Goal: Task Accomplishment & Management: Manage account settings

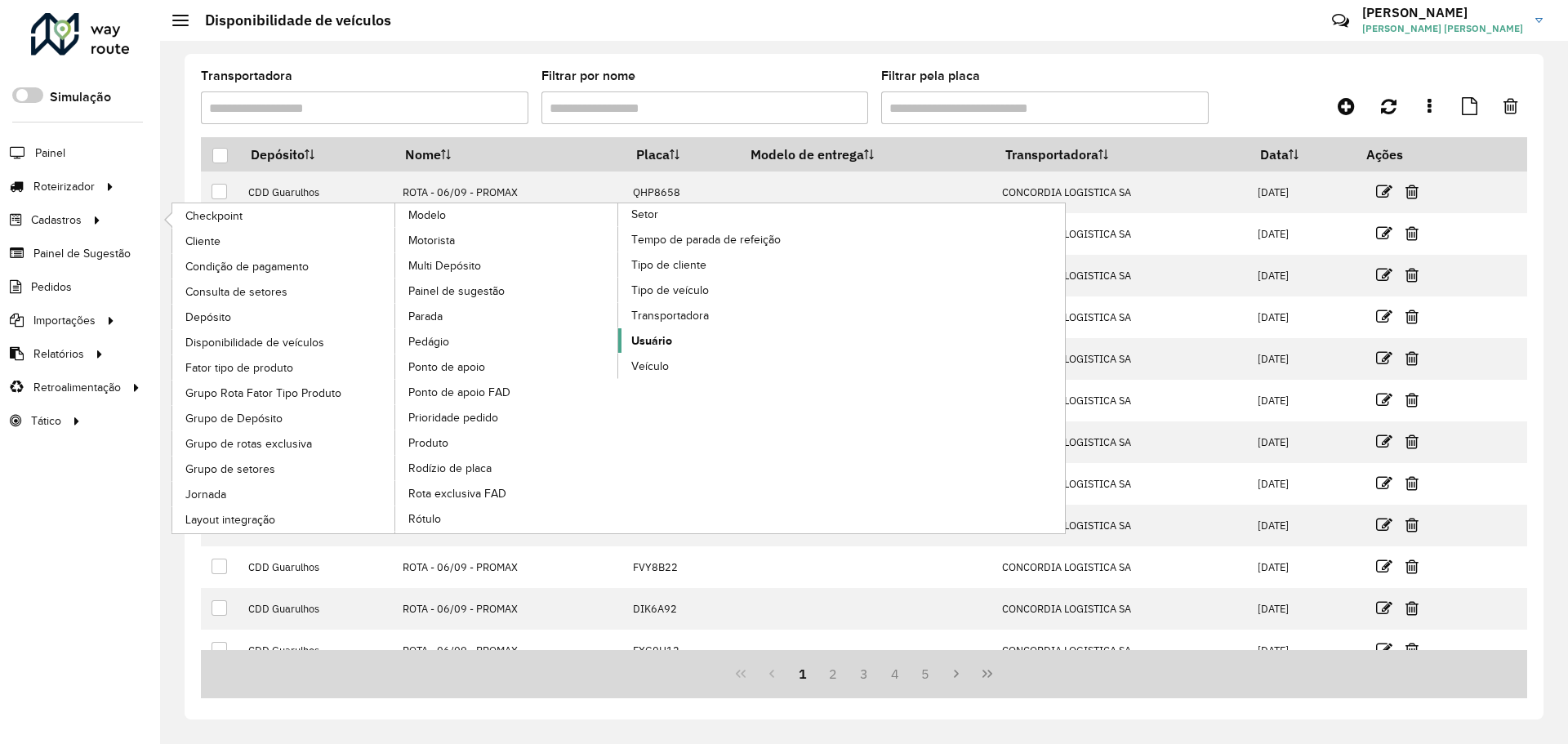
click at [659, 342] on span "Usuário" at bounding box center [652, 340] width 41 height 17
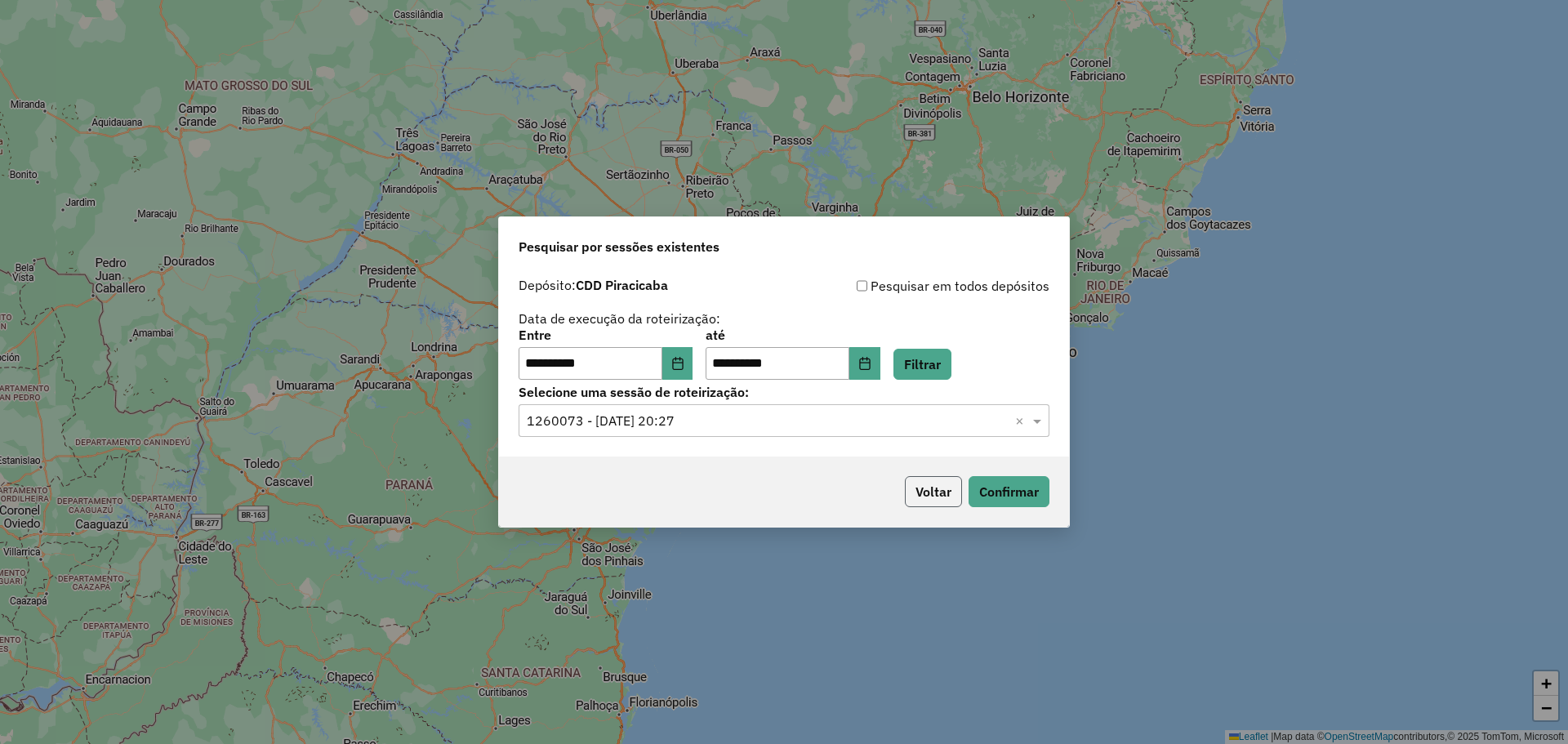
click at [924, 495] on button "Voltar" at bounding box center [934, 491] width 57 height 31
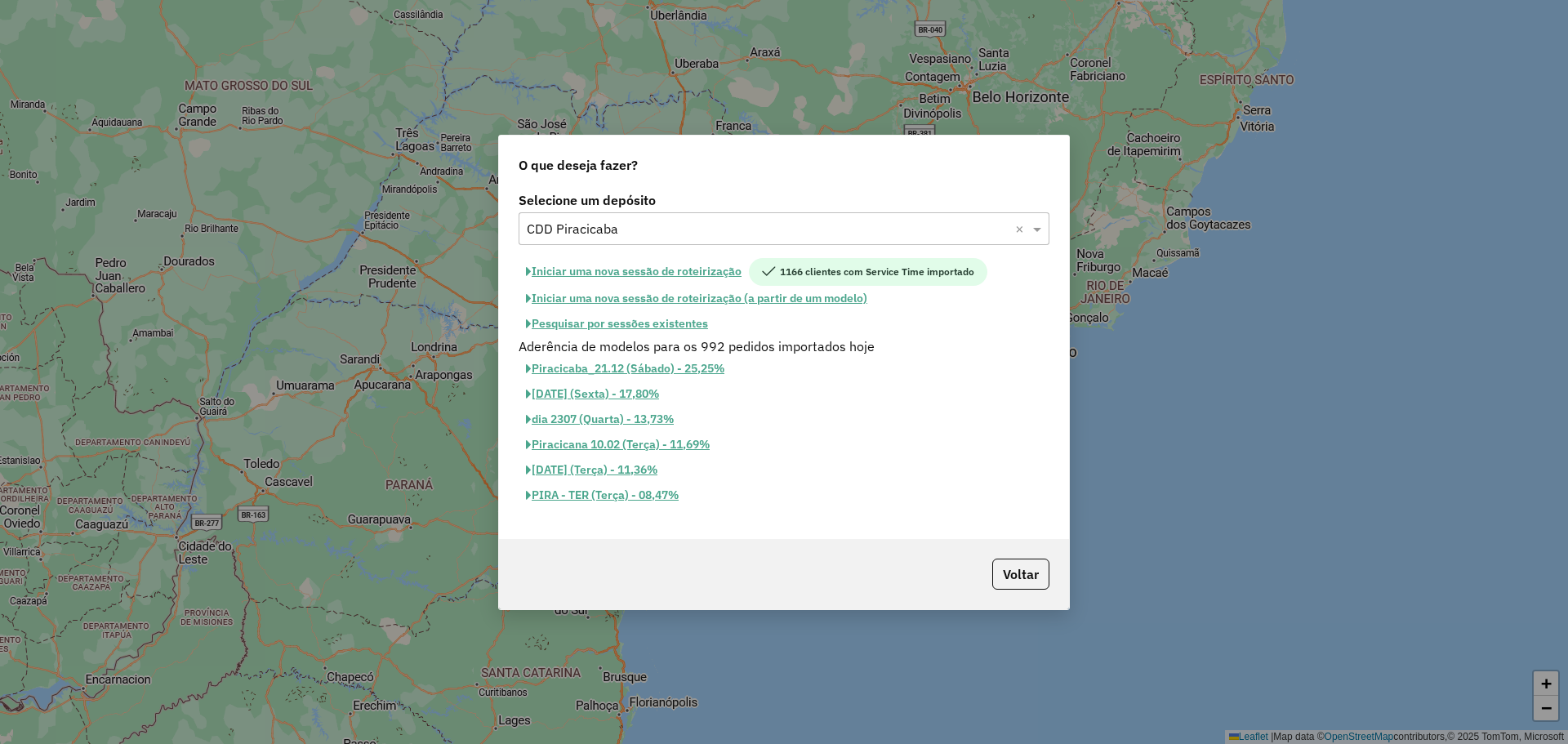
type input "*"
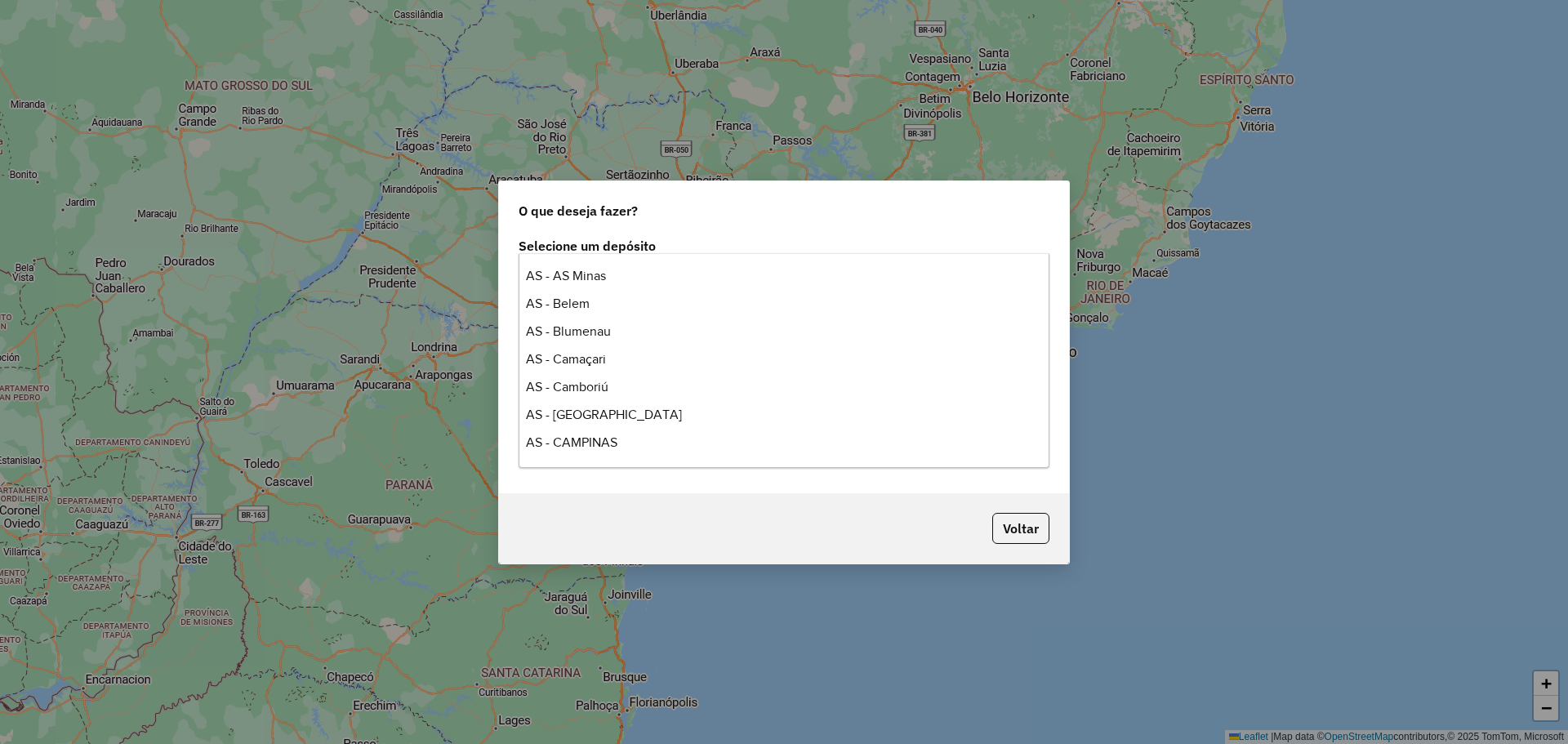
type input "****"
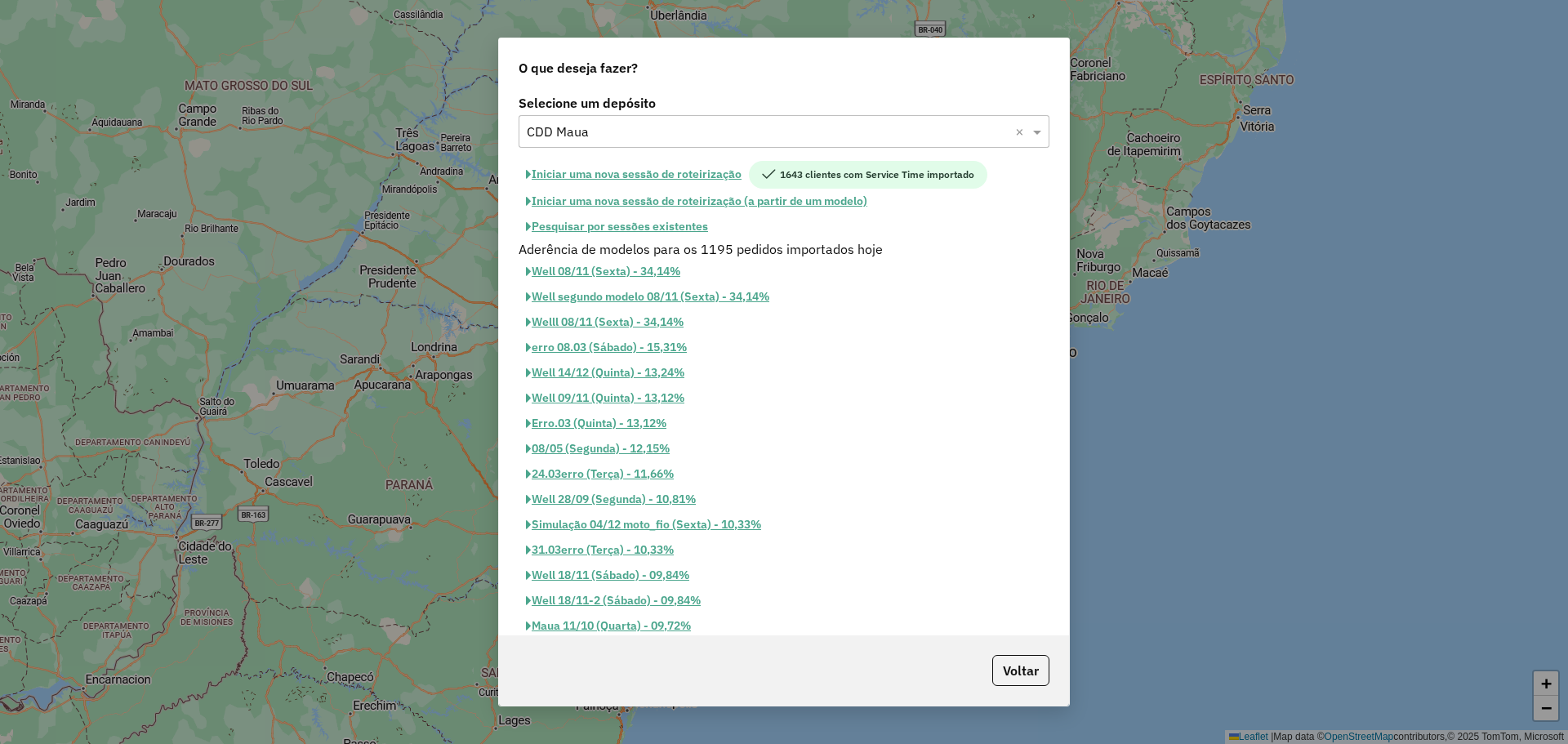
click at [655, 232] on button "Pesquisar por sessões existentes" at bounding box center [617, 226] width 197 height 25
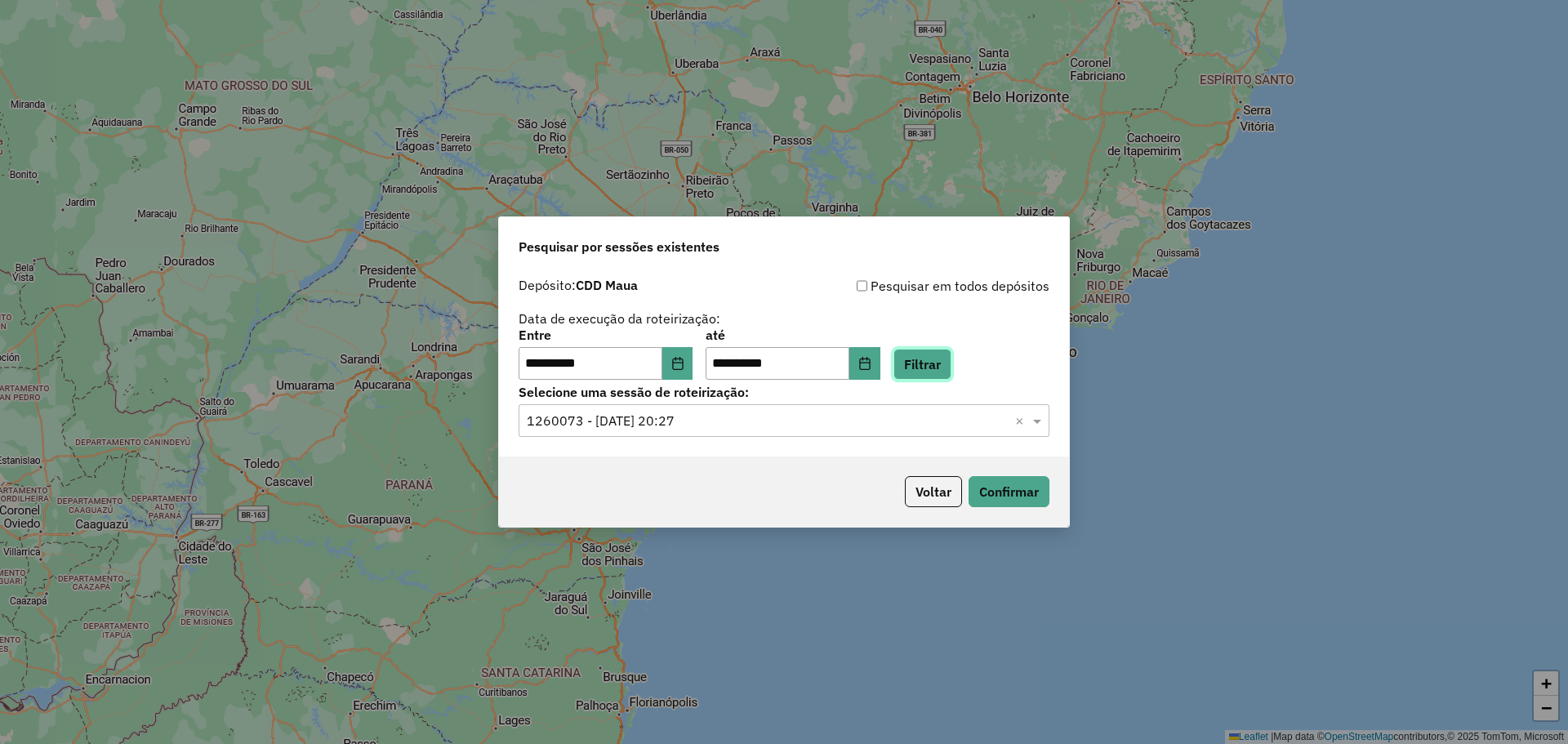
click at [938, 367] on button "Filtrar" at bounding box center [922, 364] width 58 height 31
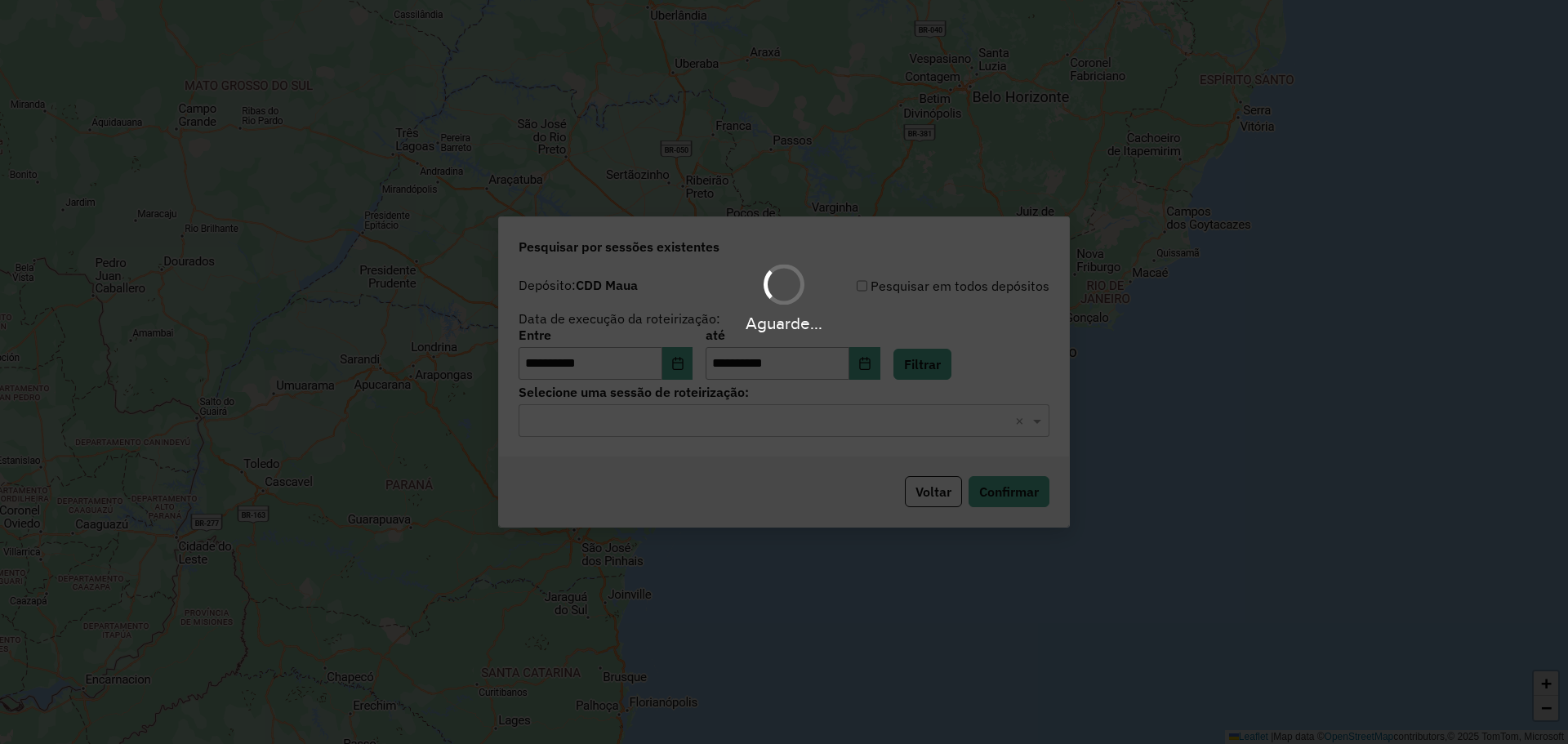
click at [779, 427] on div "Aguarde..." at bounding box center [784, 372] width 1568 height 744
click at [777, 432] on hb-app "**********" at bounding box center [784, 372] width 1568 height 744
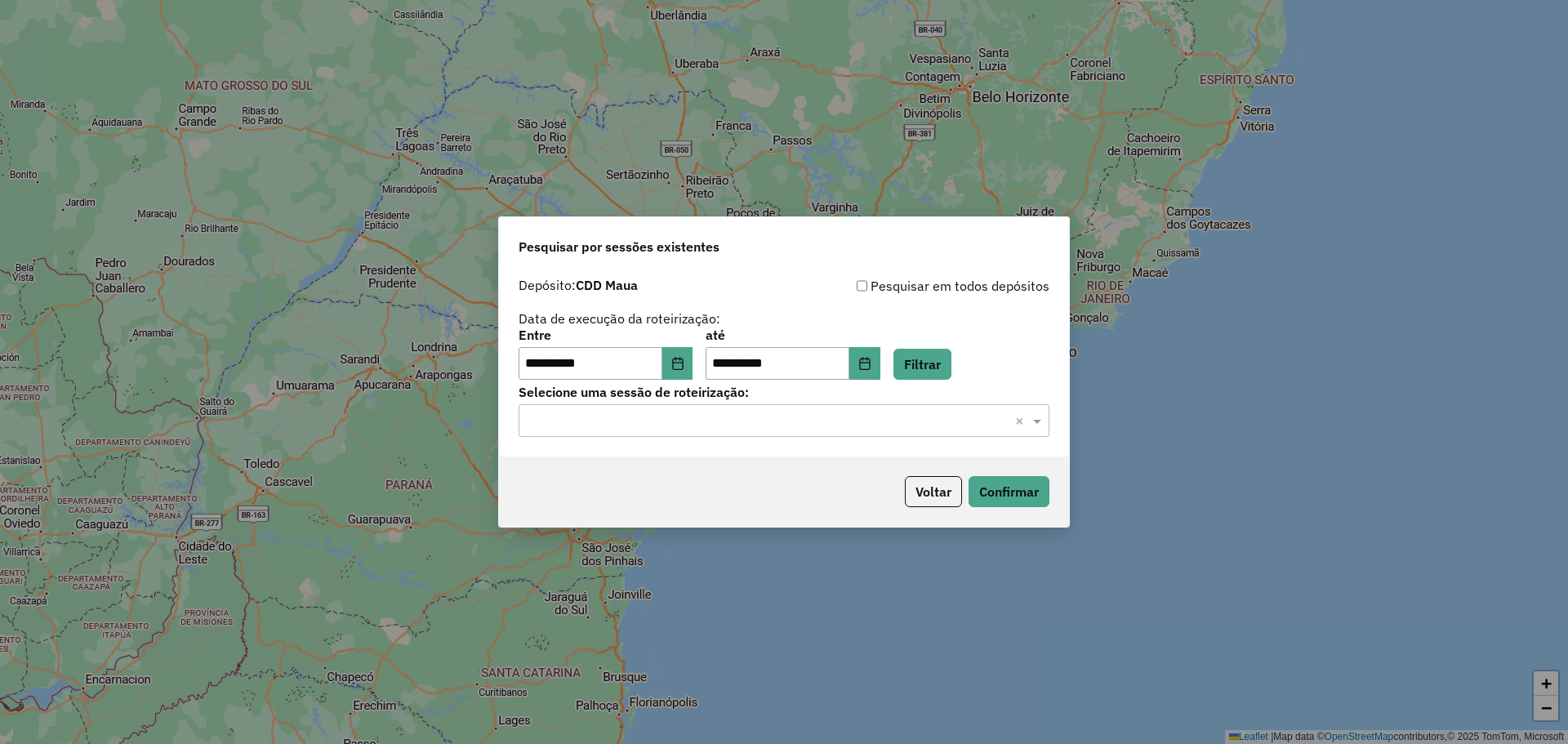
click at [784, 431] on div "Selecione uma sessão × ×" at bounding box center [784, 421] width 531 height 33
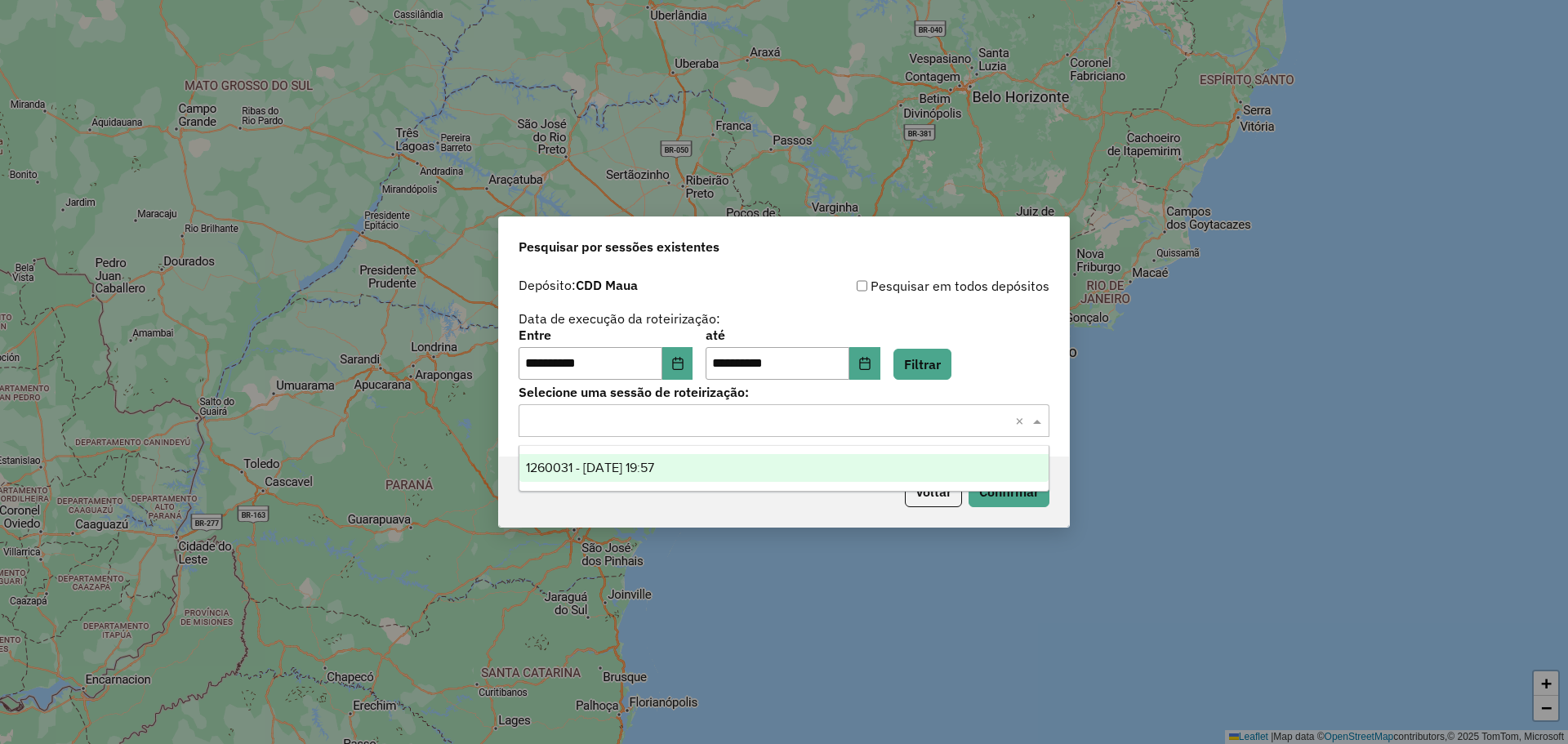
click at [759, 468] on div "1260031 - 05/09/2025 19:57" at bounding box center [784, 468] width 529 height 28
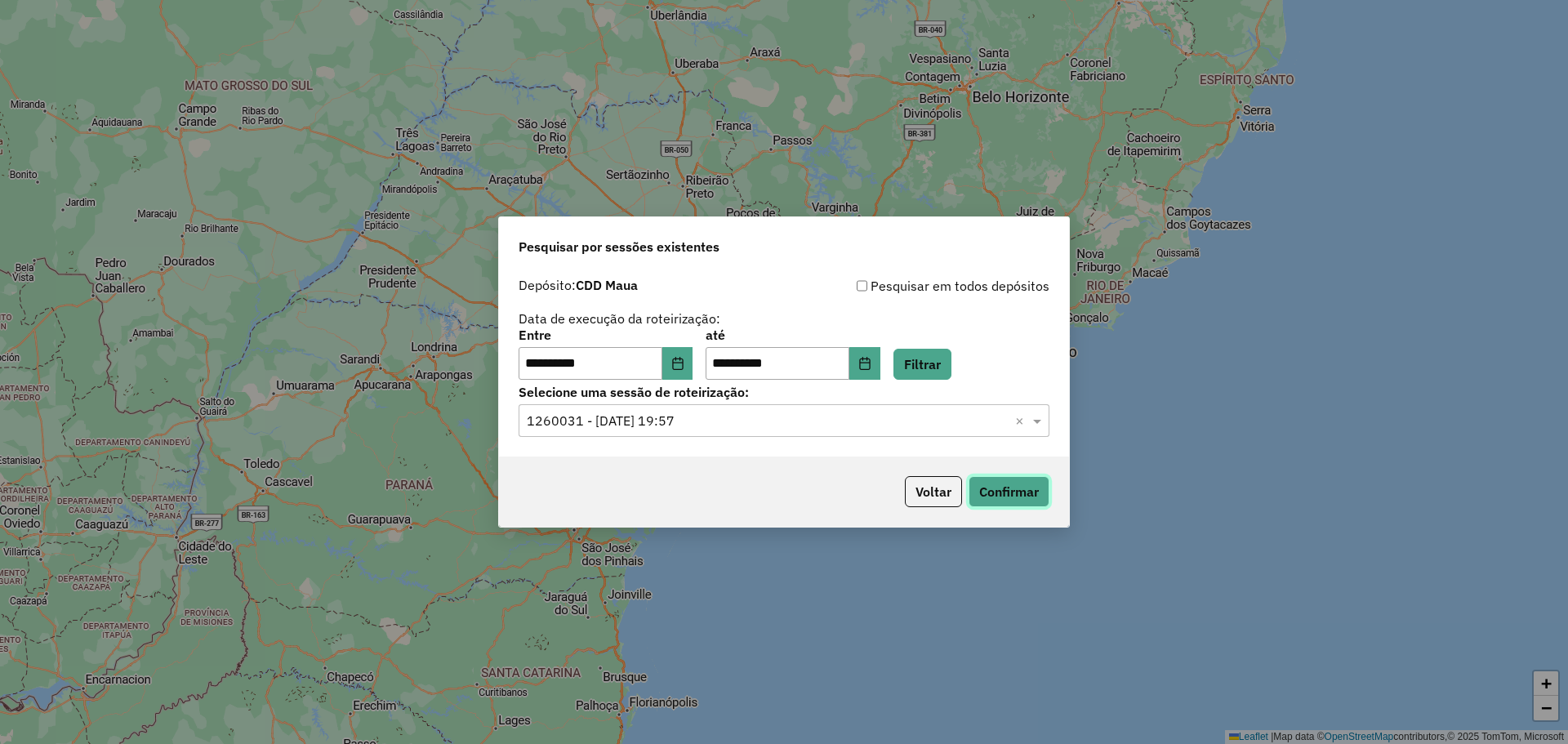
click at [985, 493] on button "Confirmar" at bounding box center [1009, 491] width 81 height 31
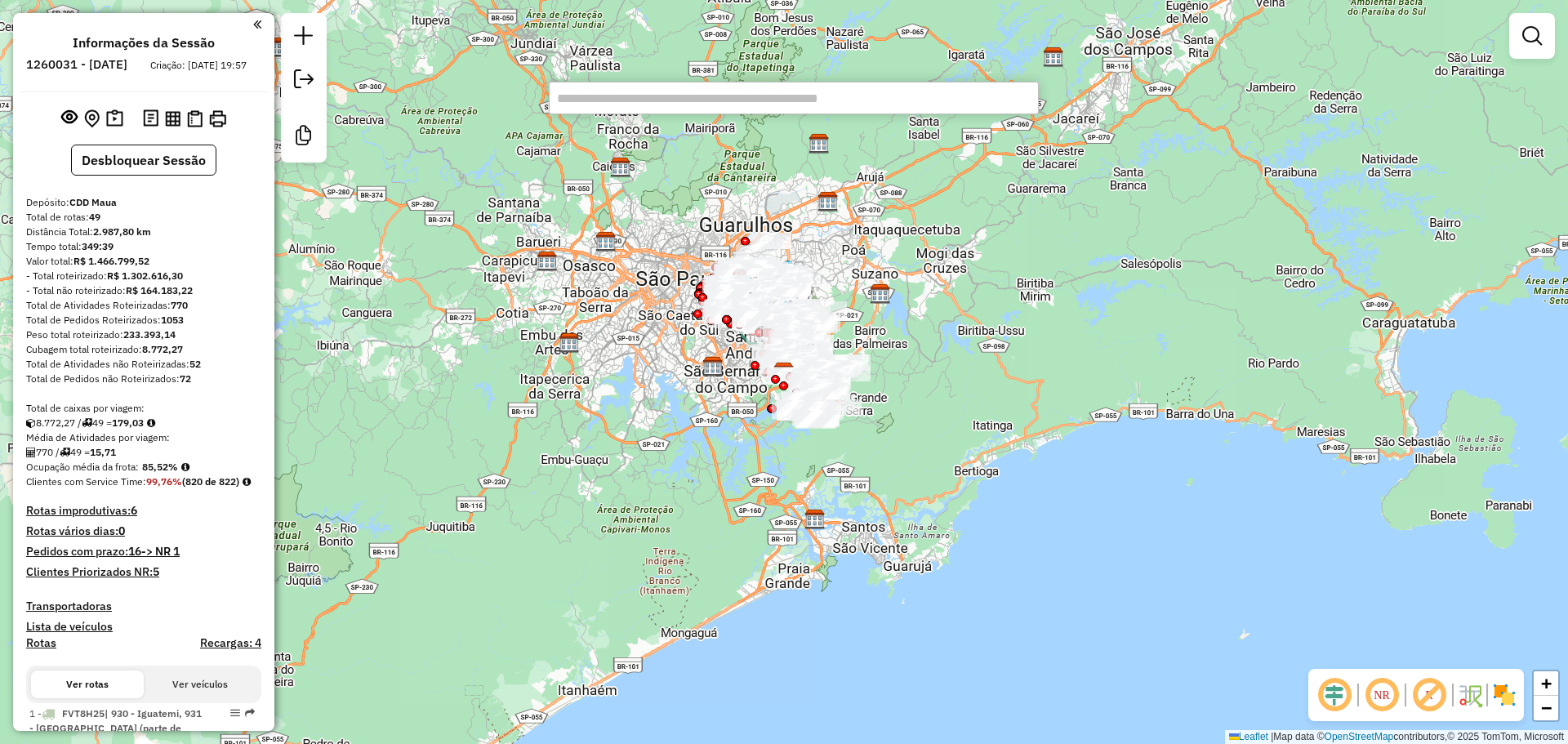
paste input "*******"
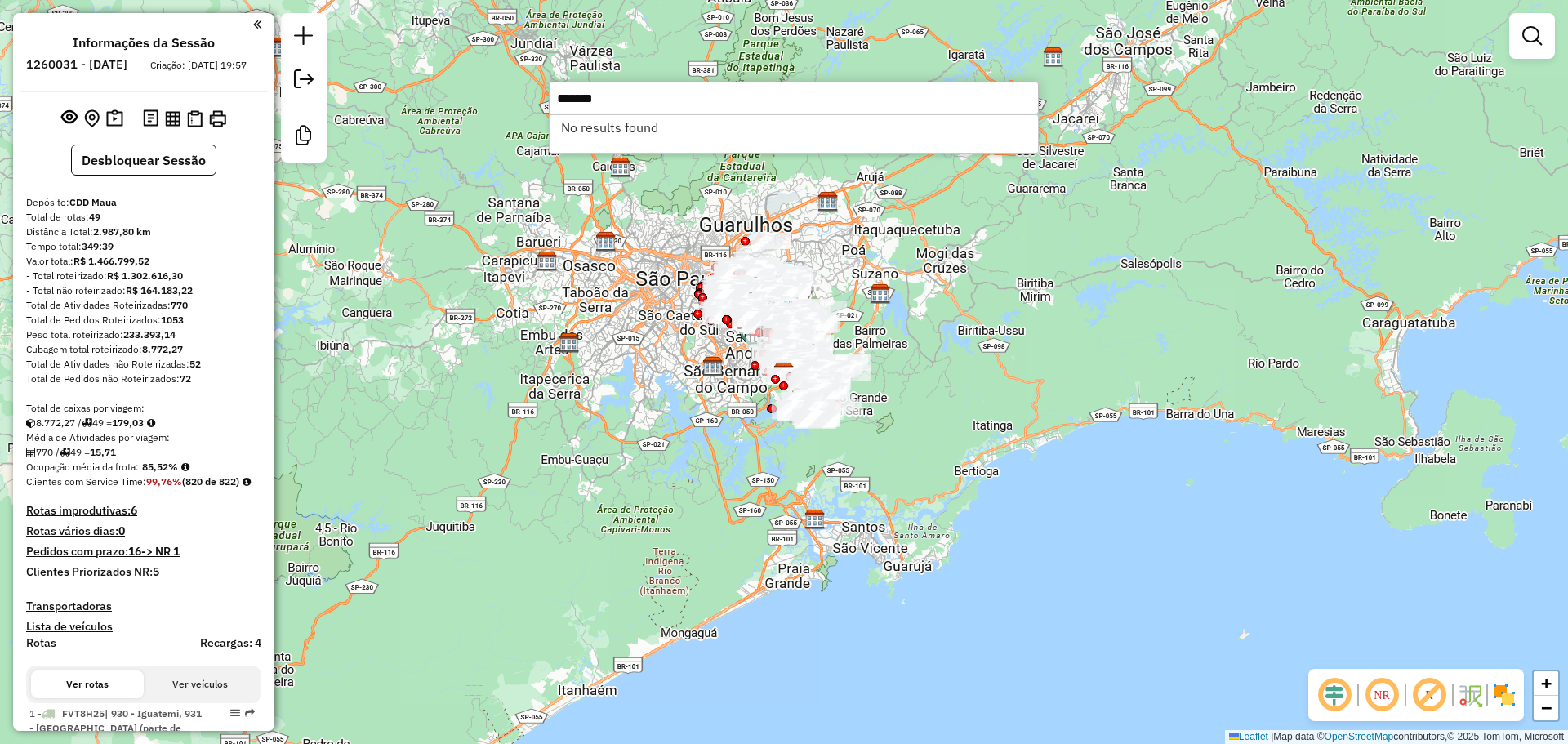
type input "*******"
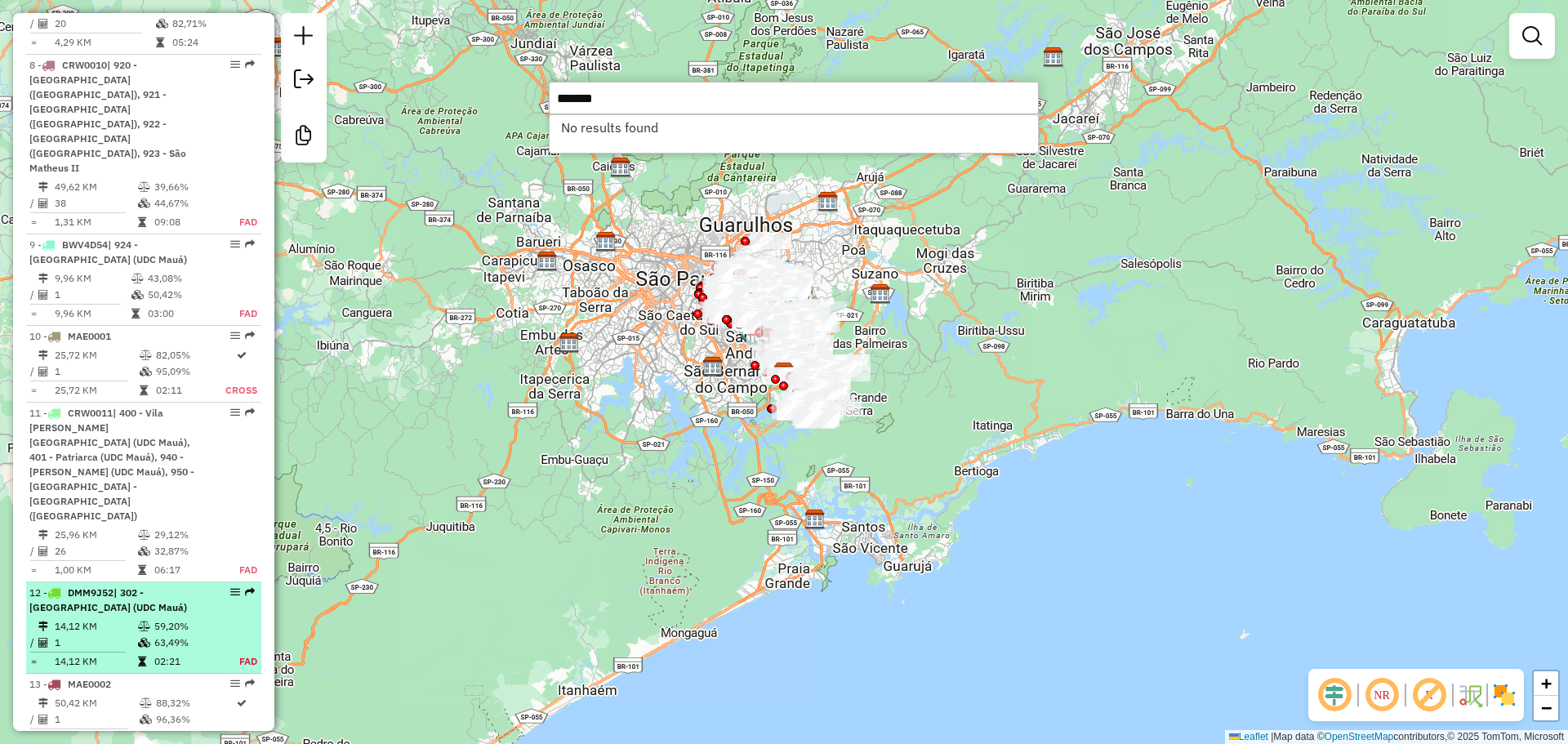
click at [159, 585] on div "12 - DMM9J52 | 302 - Vila Carrão (UDC Mauá)" at bounding box center [116, 600] width 173 height 29
select select "**********"
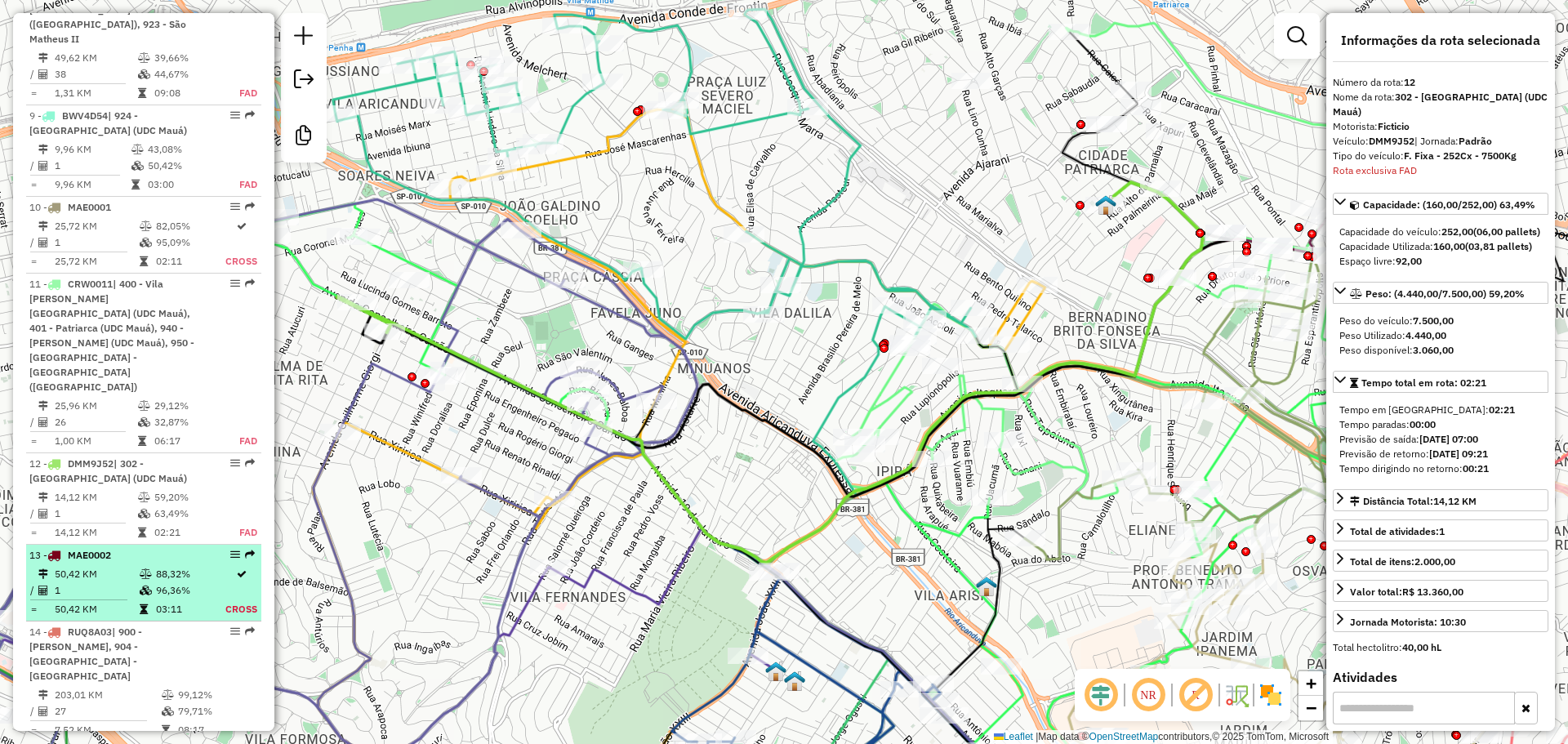
scroll to position [1746, 0]
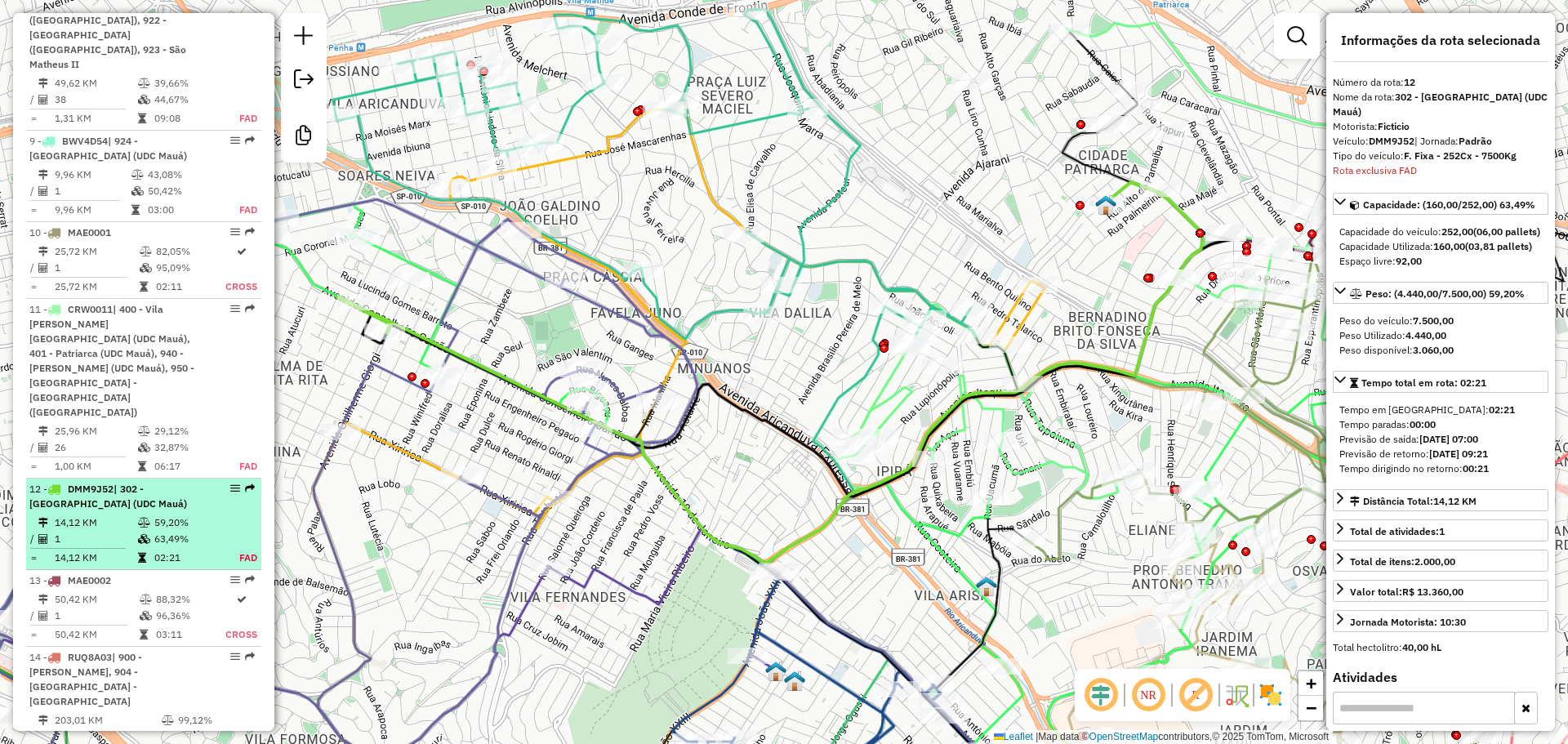
click at [157, 483] on span "| 302 - Vila Carrão (UDC Mauá)" at bounding box center [108, 496] width 158 height 27
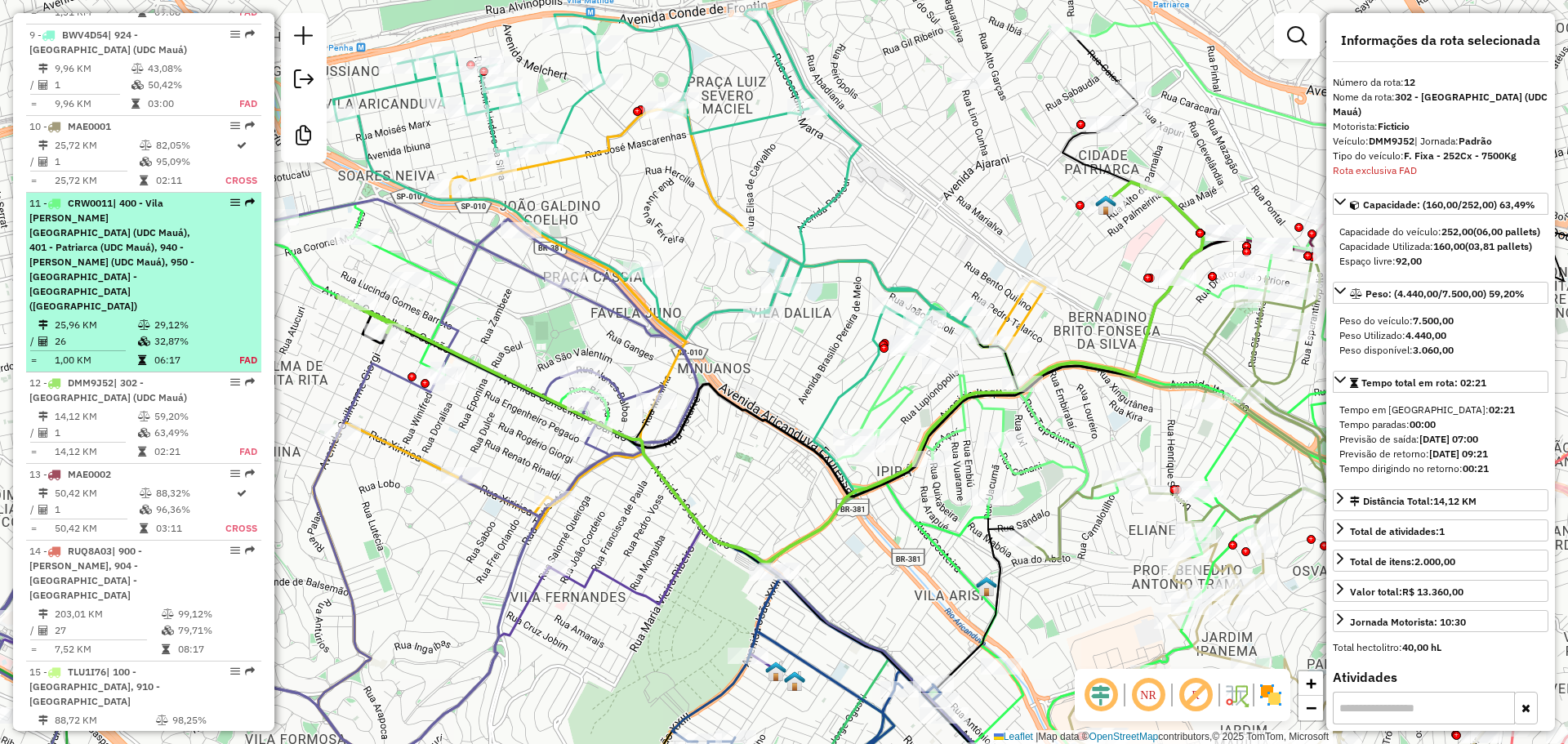
scroll to position [1827, 0]
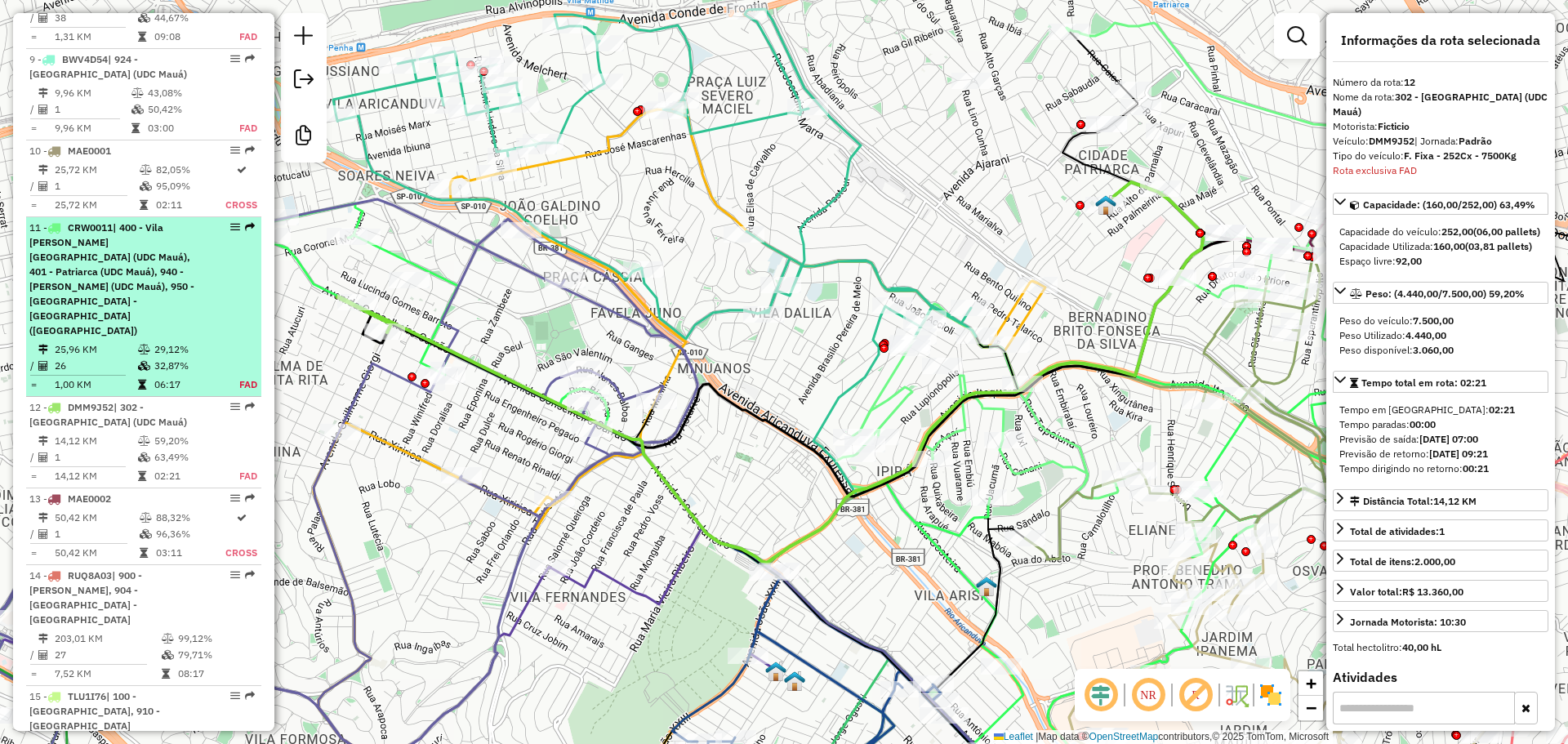
click at [162, 221] on span "| 400 - Vila Matilde - Vila Dalila (UDC Mauá), 401 - Patriarca (UDC Mauá), 940 …" at bounding box center [111, 278] width 165 height 115
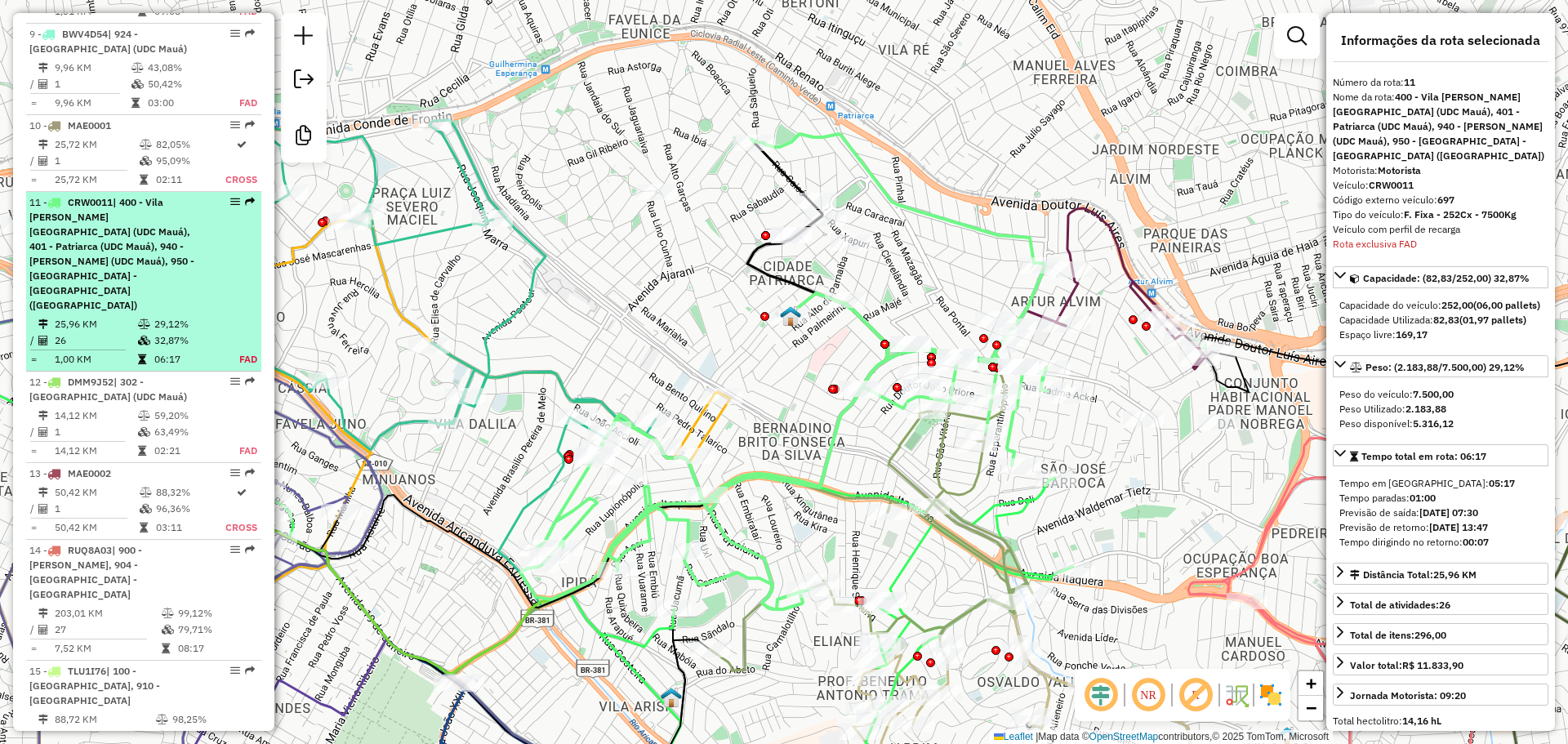
scroll to position [1855, 0]
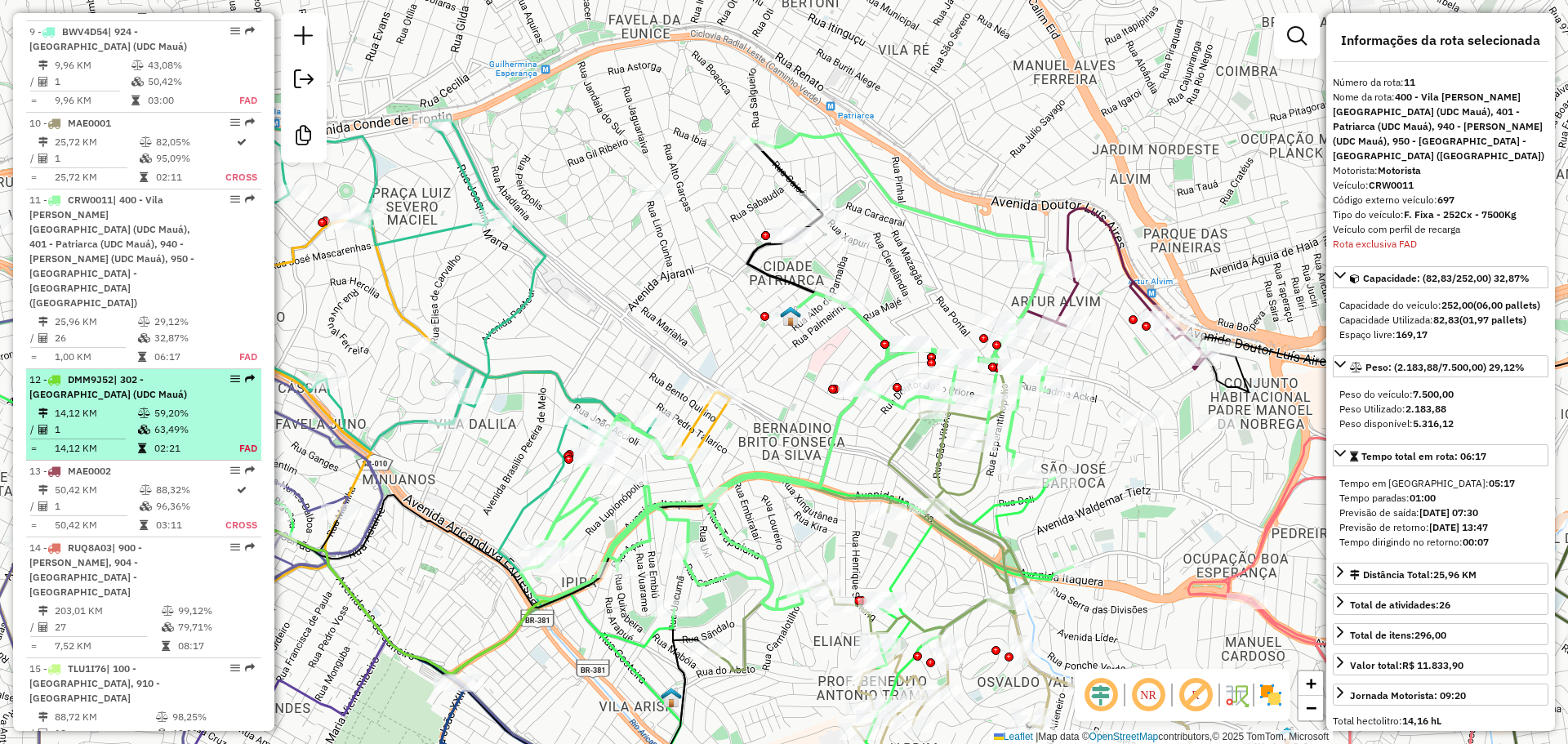
click at [148, 372] on div "12 - DMM9J52 | 302 - Vila Carrão (UDC Mauá)" at bounding box center [116, 387] width 173 height 29
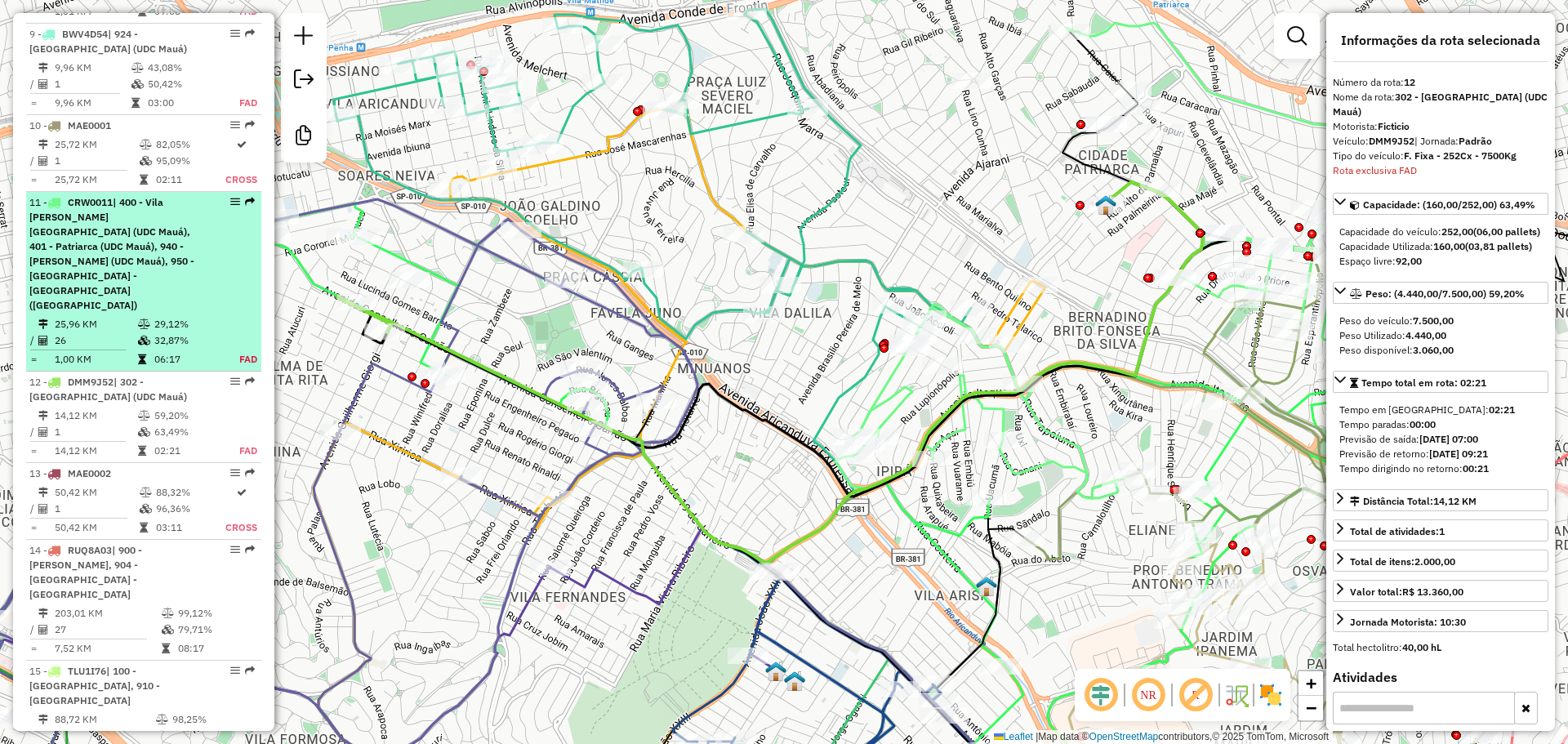
scroll to position [1827, 0]
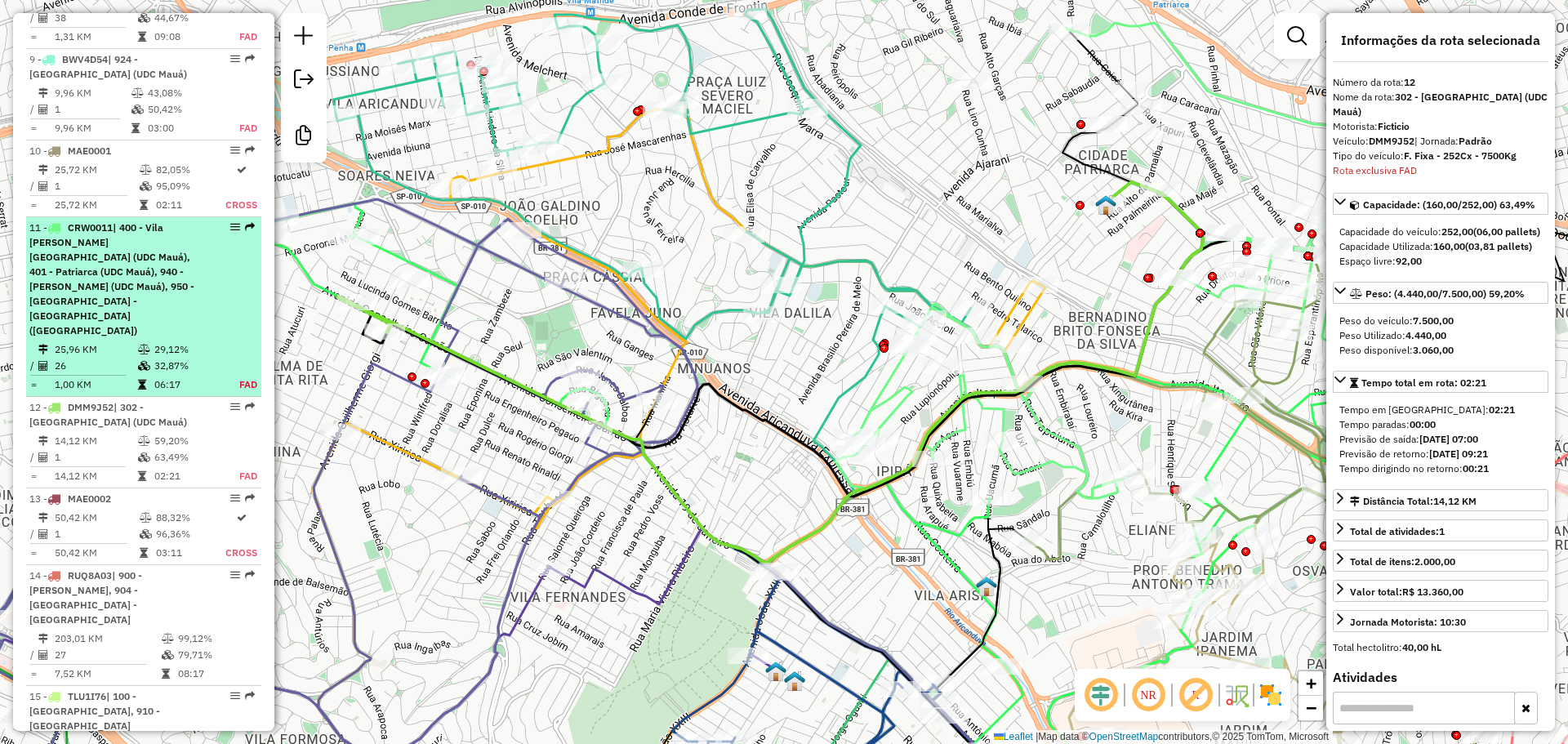
click at [173, 221] on span "| 400 - Vila Matilde - Vila Dalila (UDC Mauá), 401 - Patriarca (UDC Mauá), 940 …" at bounding box center [111, 278] width 165 height 115
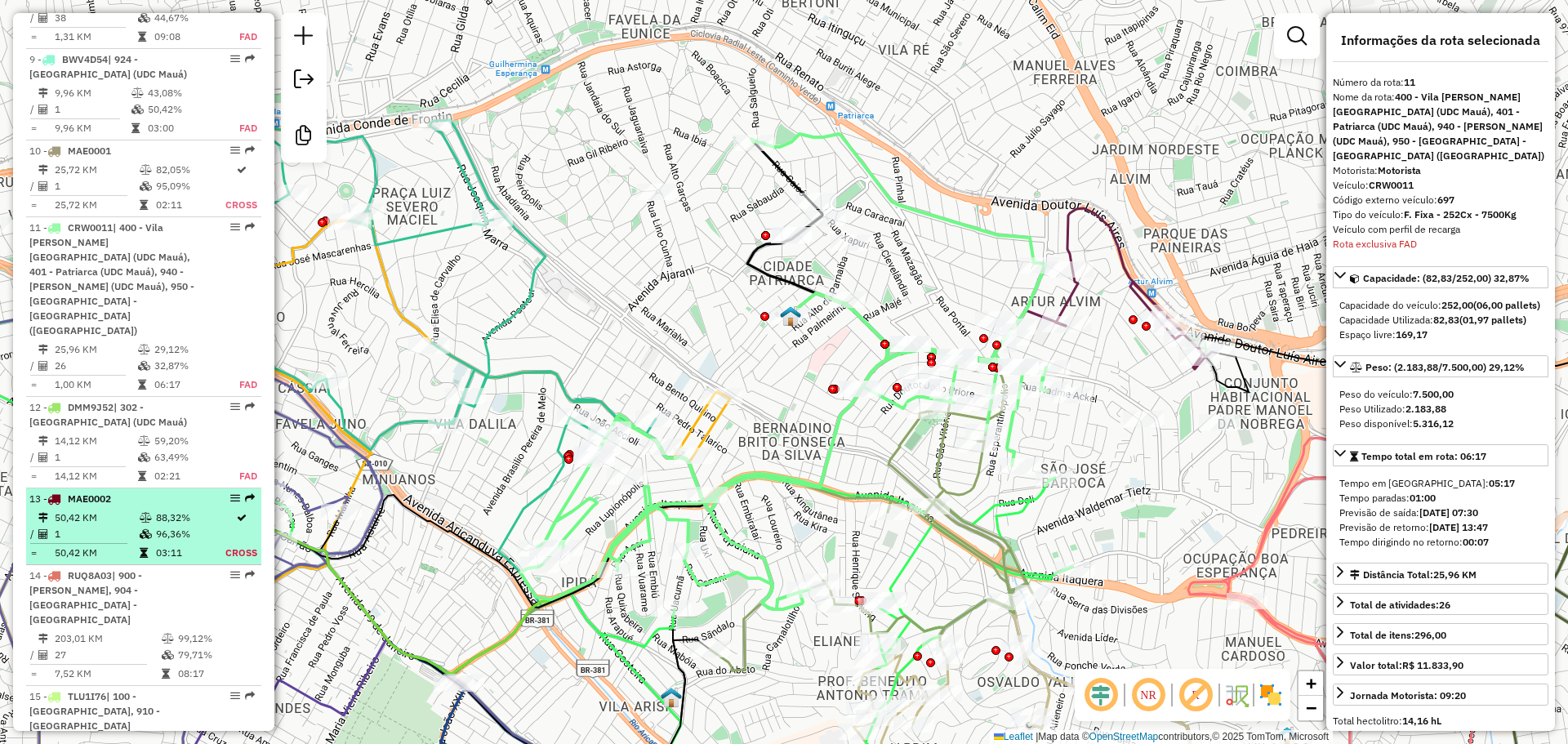
click at [167, 492] on div "13 - MAE0002" at bounding box center [116, 499] width 173 height 15
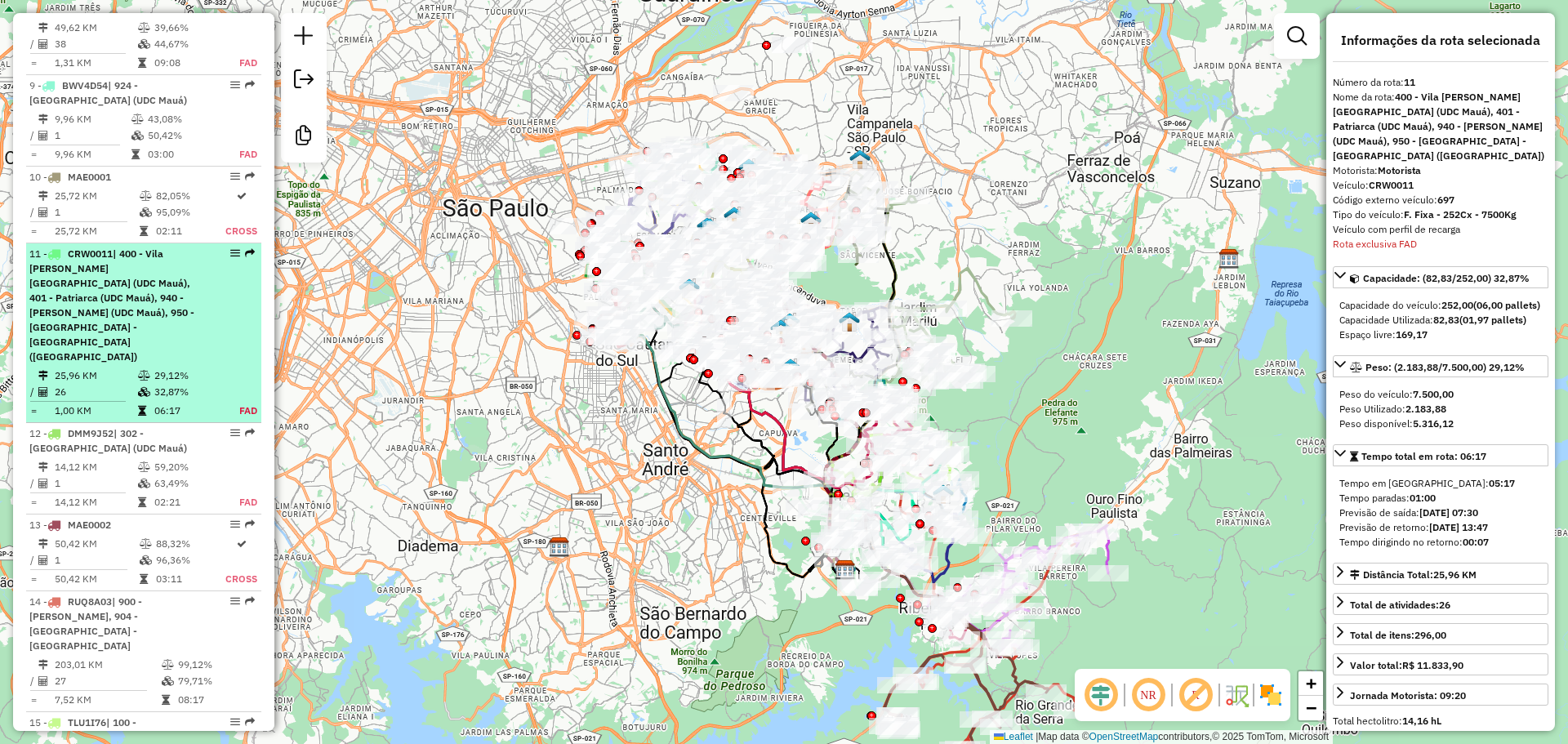
scroll to position [1773, 0]
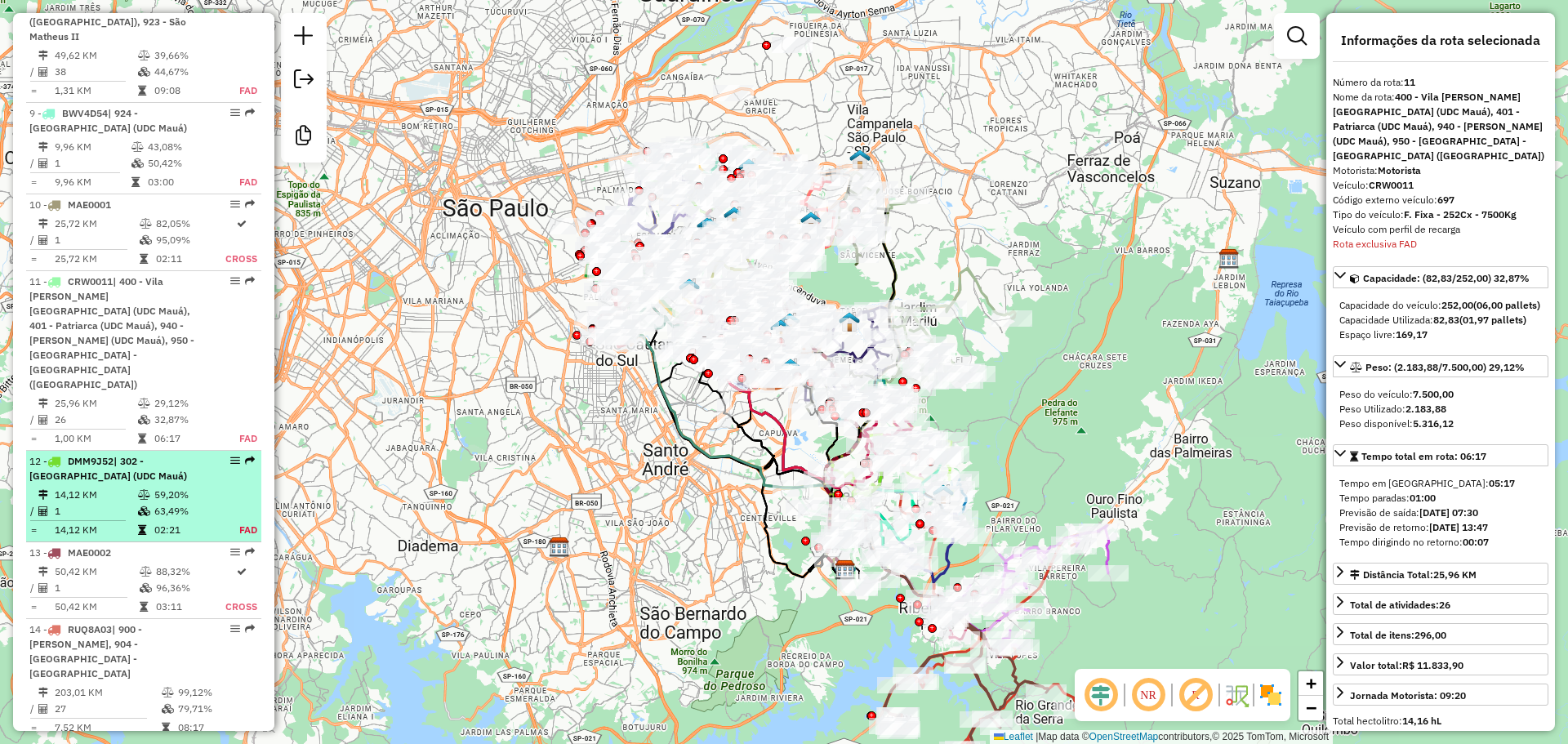
click at [174, 454] on div "12 - DMM9J52 | 302 - Vila Carrão (UDC Mauá)" at bounding box center [116, 469] width 173 height 29
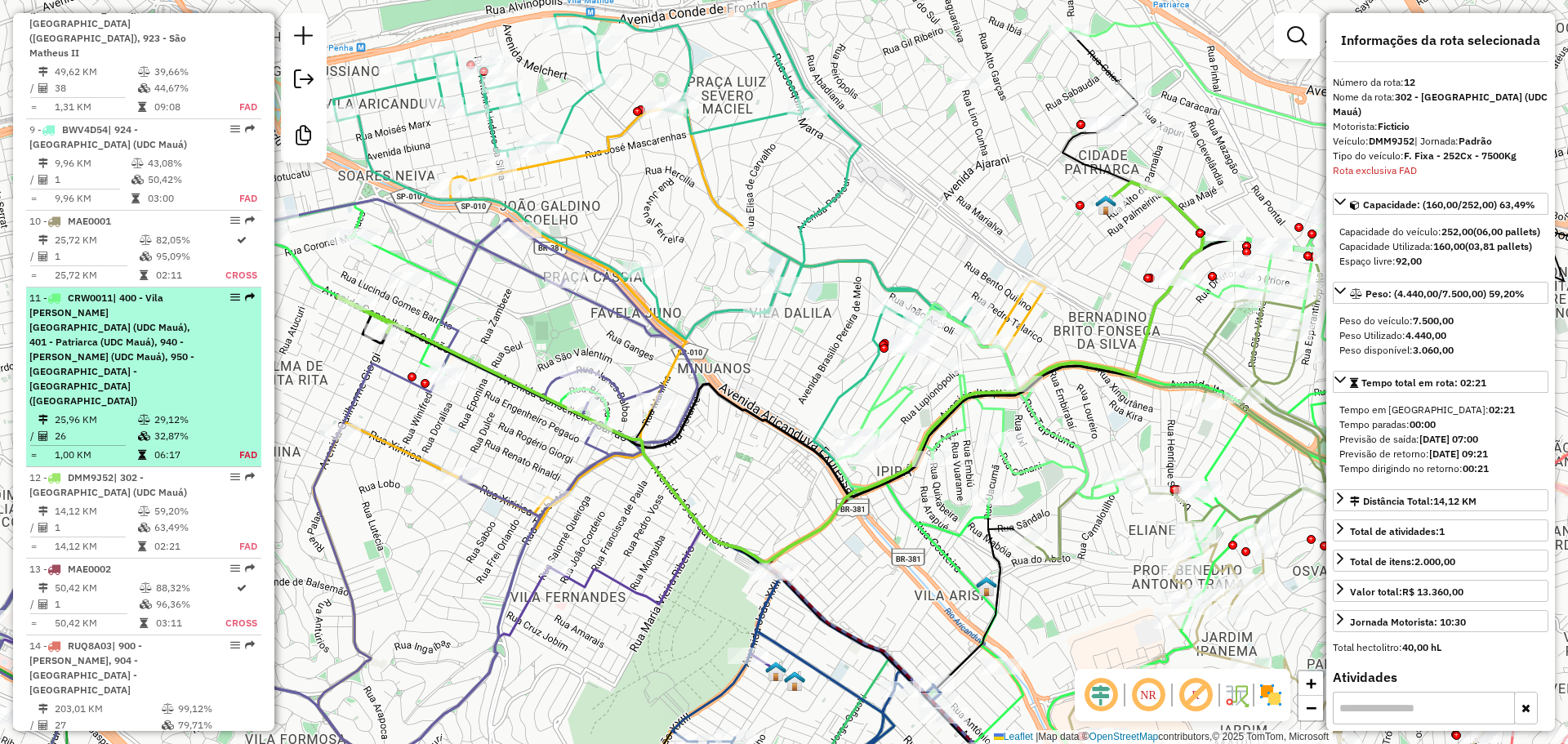
scroll to position [1746, 0]
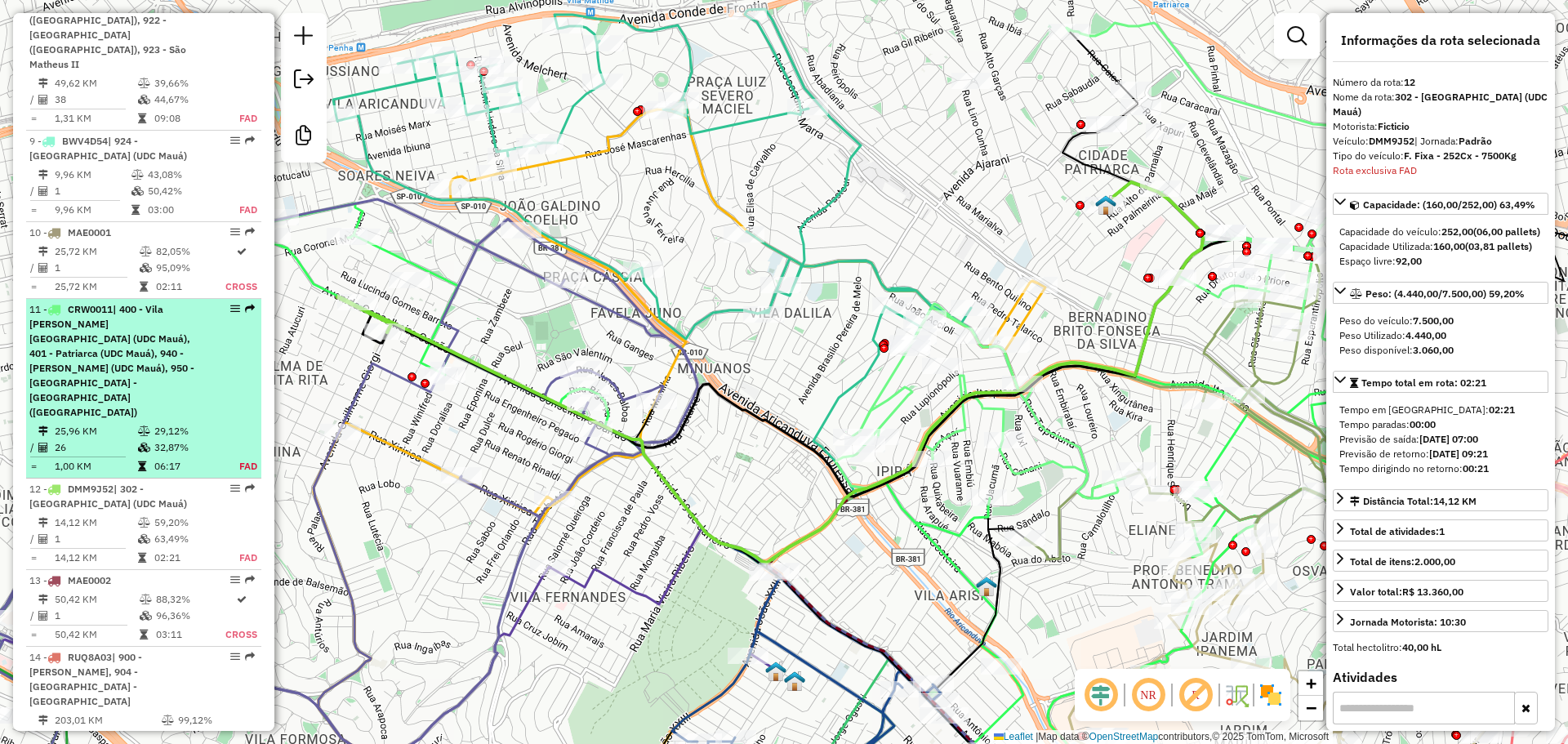
click at [164, 302] on div "11 - CRW0011 | 400 - Vila Matilde - Vila Dalila (UDC Mauá), 401 - Patriarca (UD…" at bounding box center [116, 361] width 173 height 118
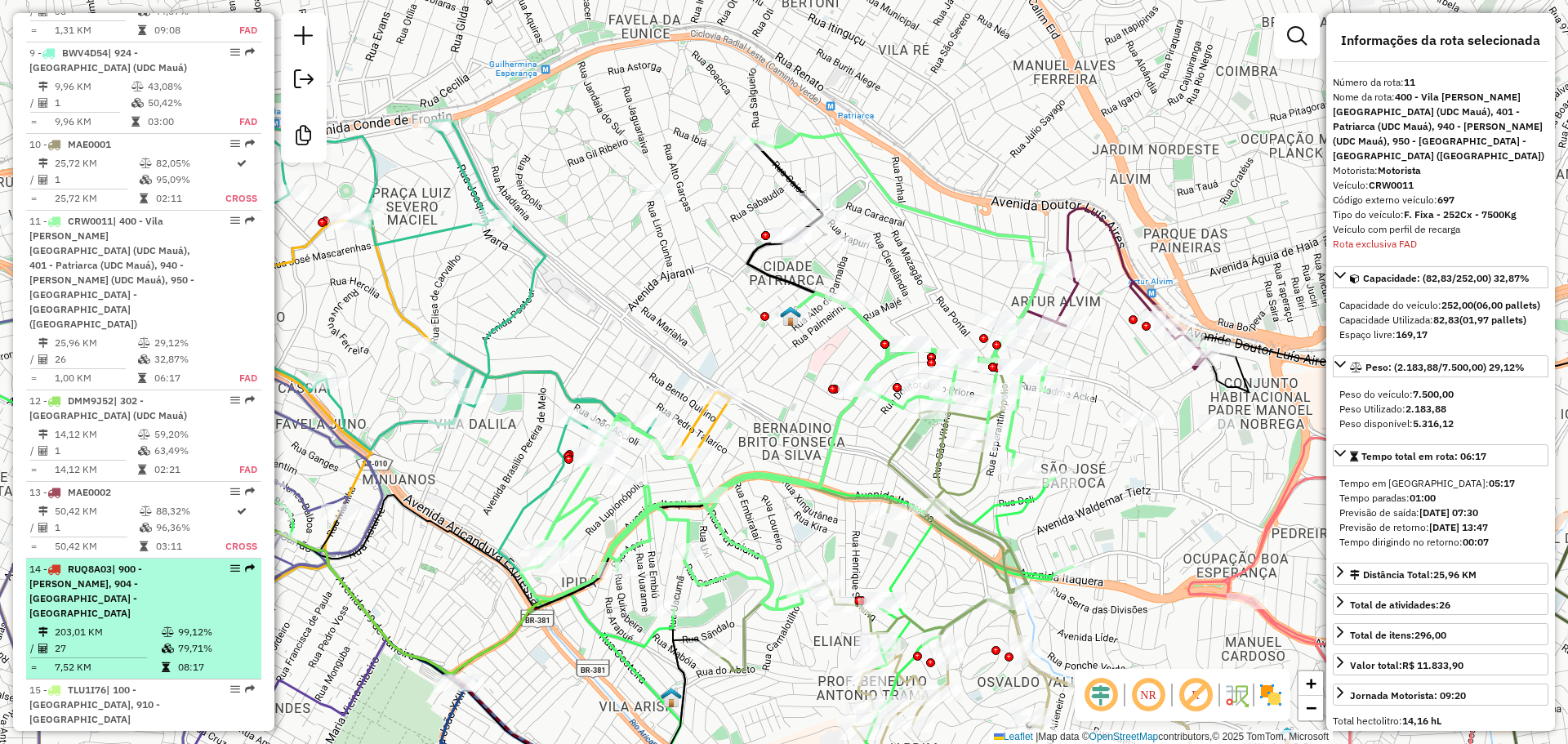
scroll to position [1855, 0]
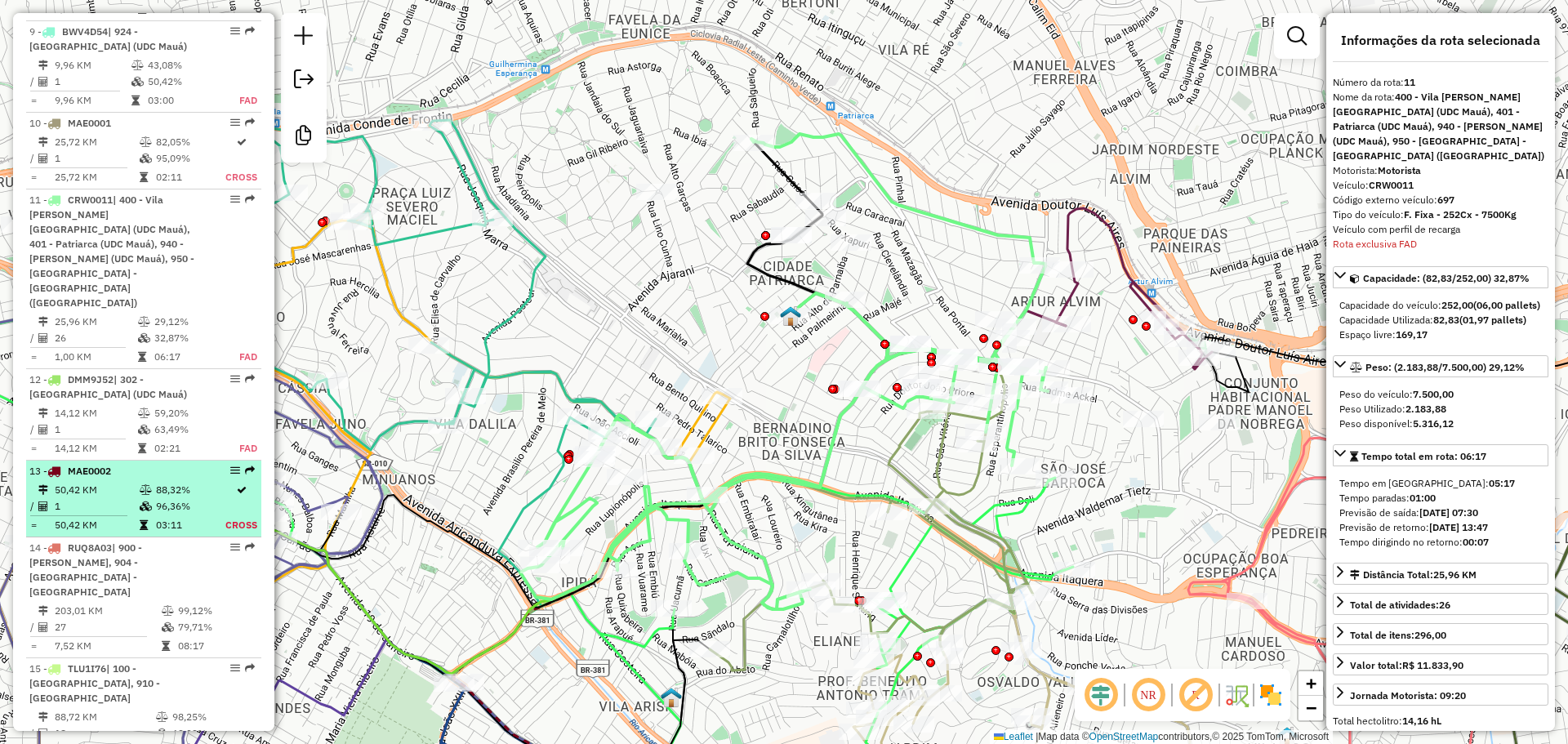
click at [172, 482] on td "88,32%" at bounding box center [190, 490] width 69 height 16
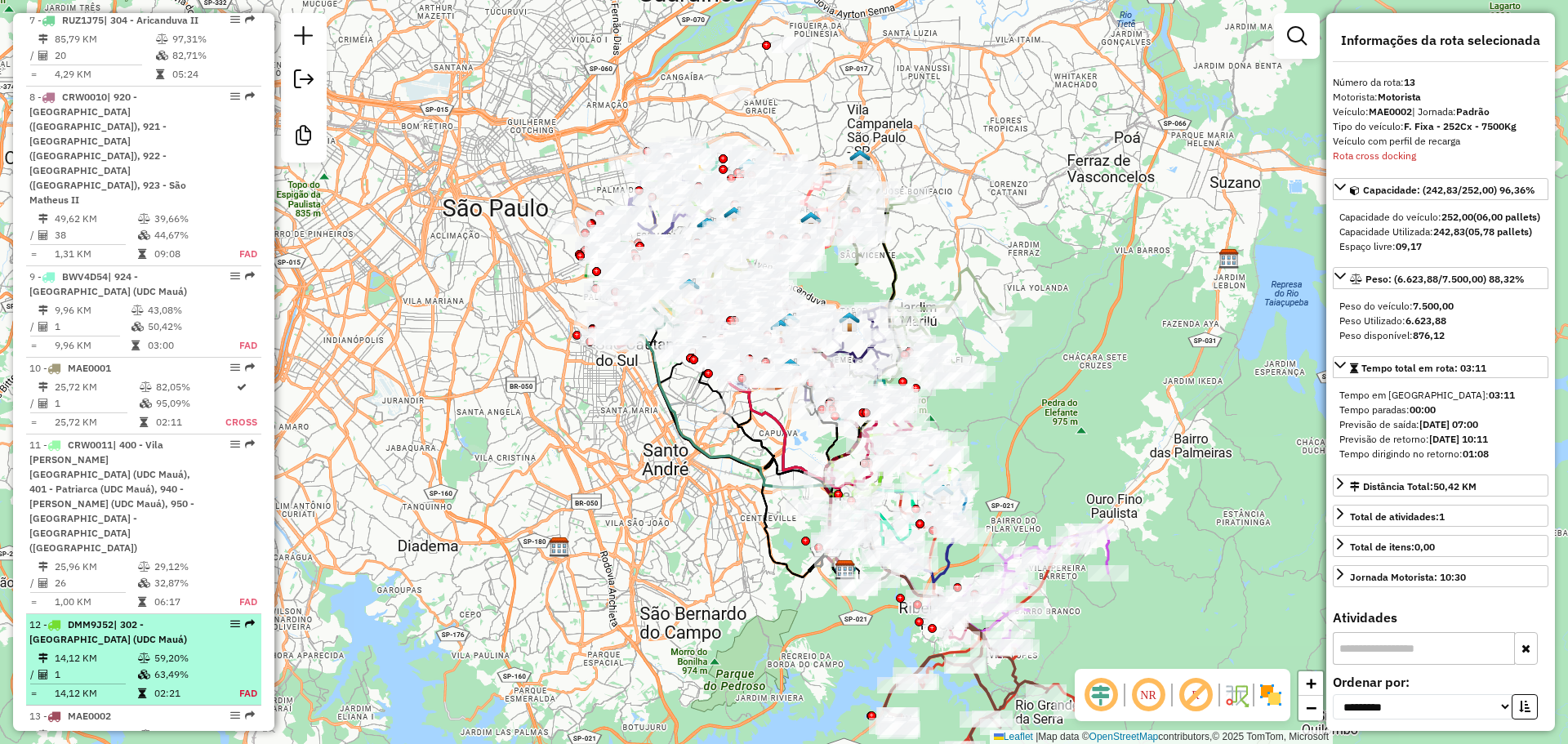
scroll to position [1447, 0]
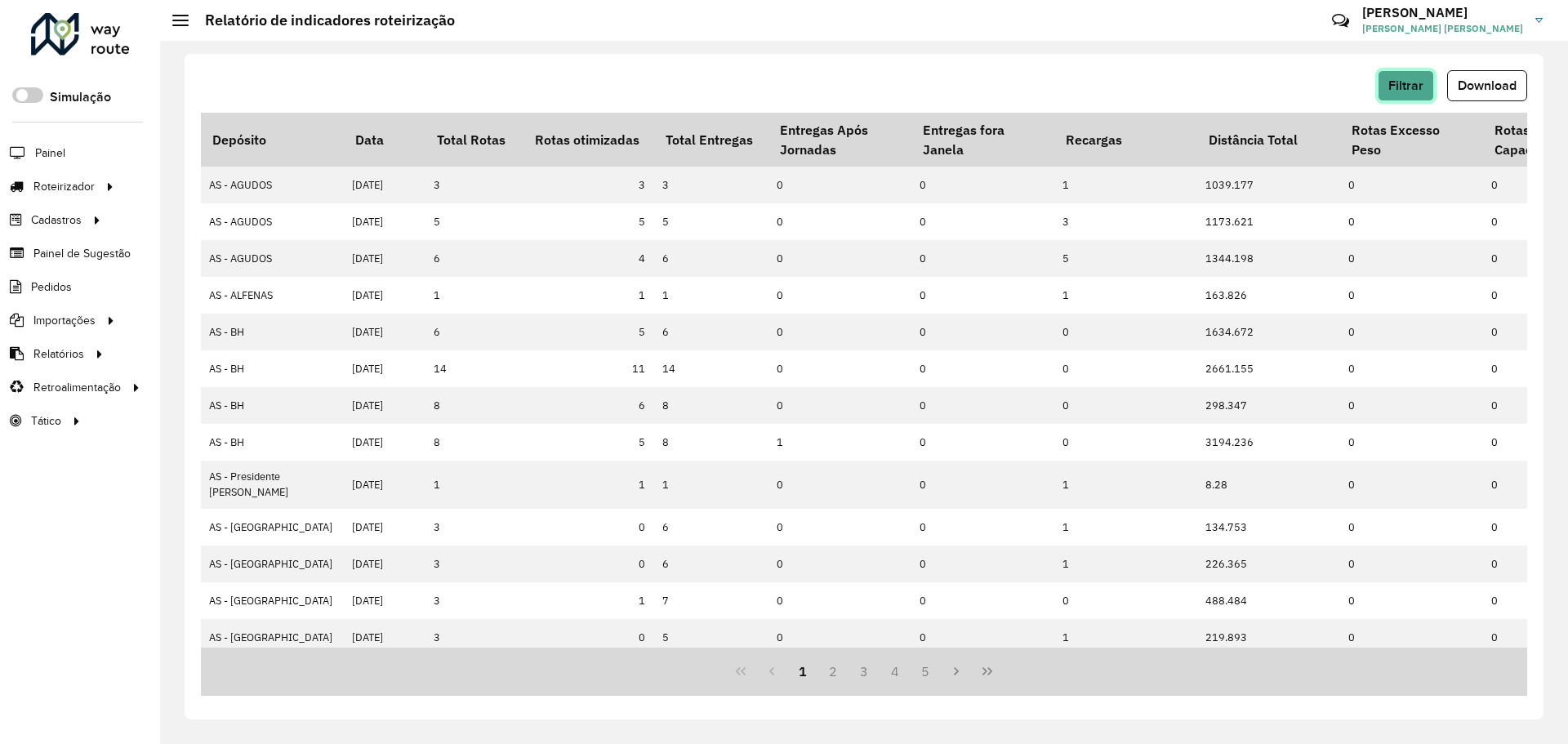
click at [1393, 93] on button "Filtrar" at bounding box center [1406, 86] width 56 height 31
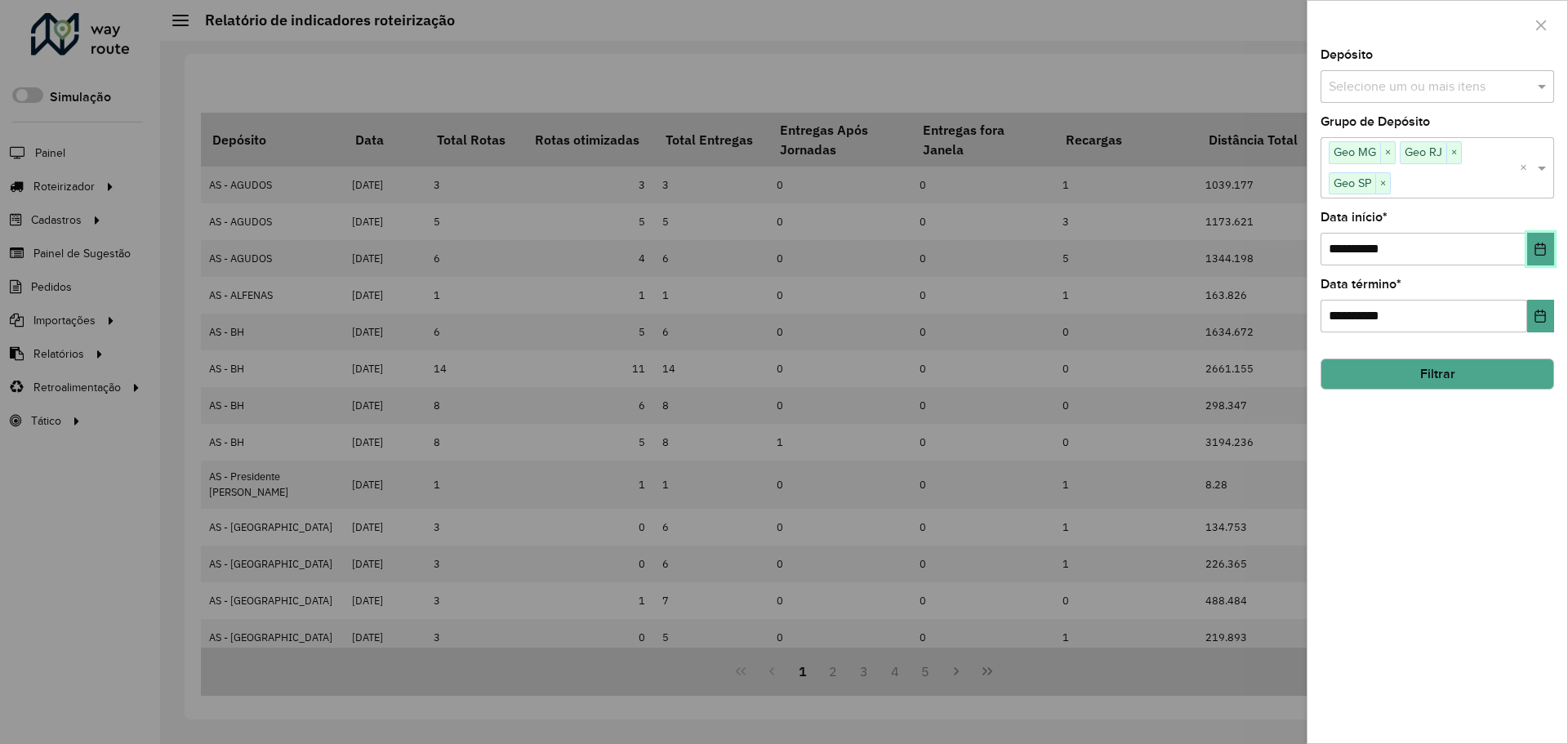
click at [1539, 248] on icon "Choose Date" at bounding box center [1540, 249] width 13 height 13
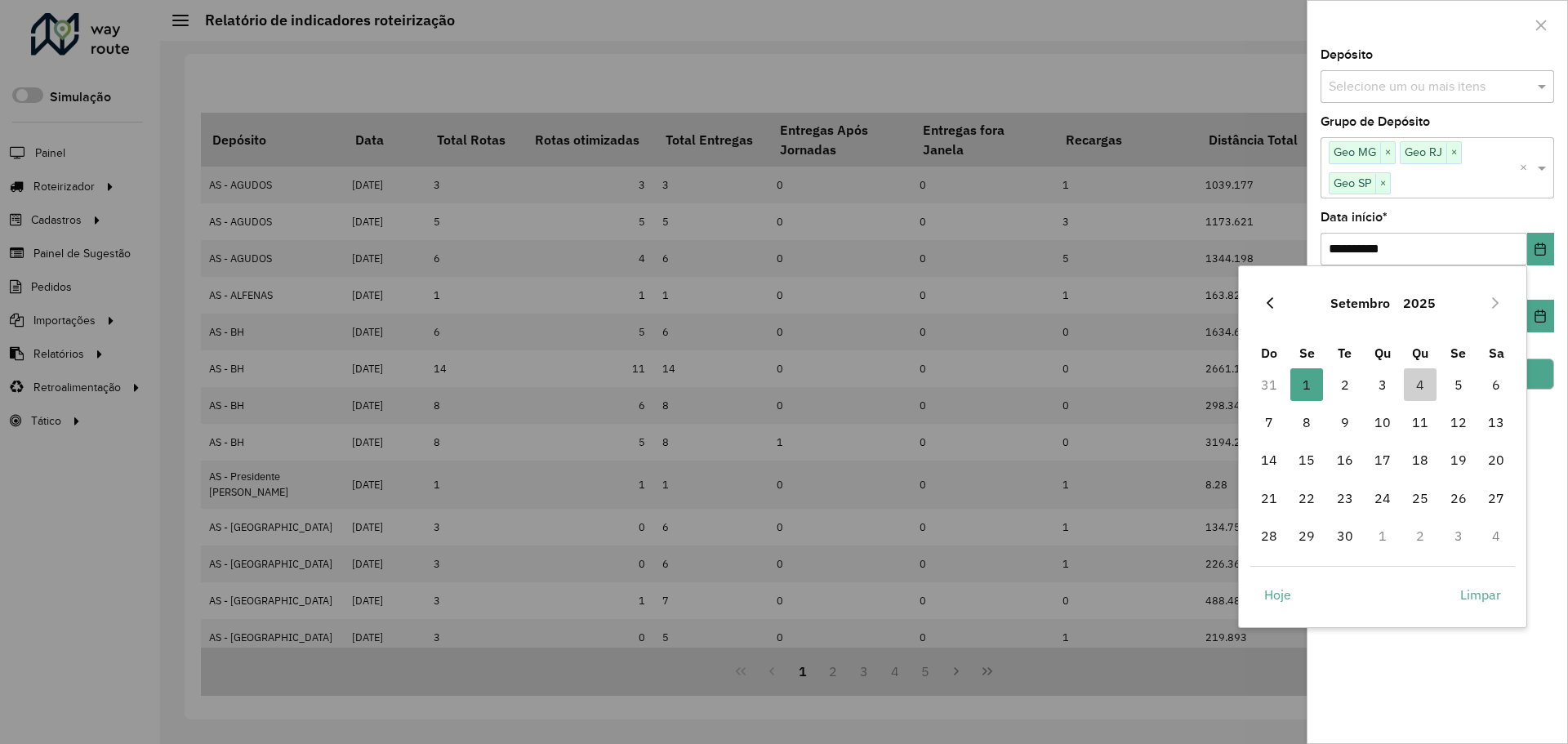
click at [1263, 299] on icon "Previous Month" at bounding box center [1270, 303] width 13 height 13
click at [1264, 299] on icon "Previous Month" at bounding box center [1270, 303] width 13 height 13
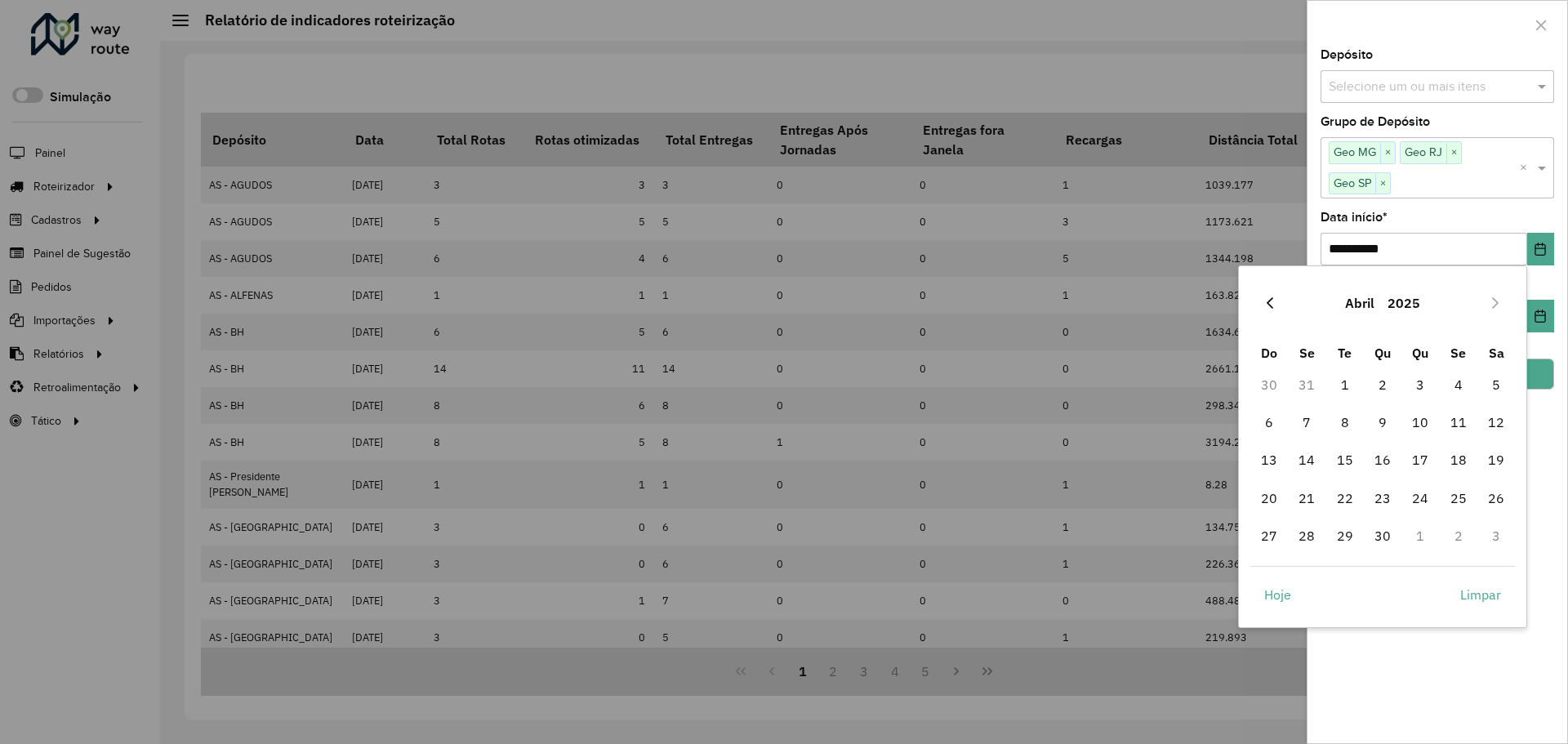
click at [1265, 299] on icon "Previous Month" at bounding box center [1270, 303] width 13 height 13
click at [1263, 298] on icon "Previous Month" at bounding box center [1270, 303] width 13 height 13
click at [1262, 298] on button "Previous Month" at bounding box center [1270, 302] width 26 height 26
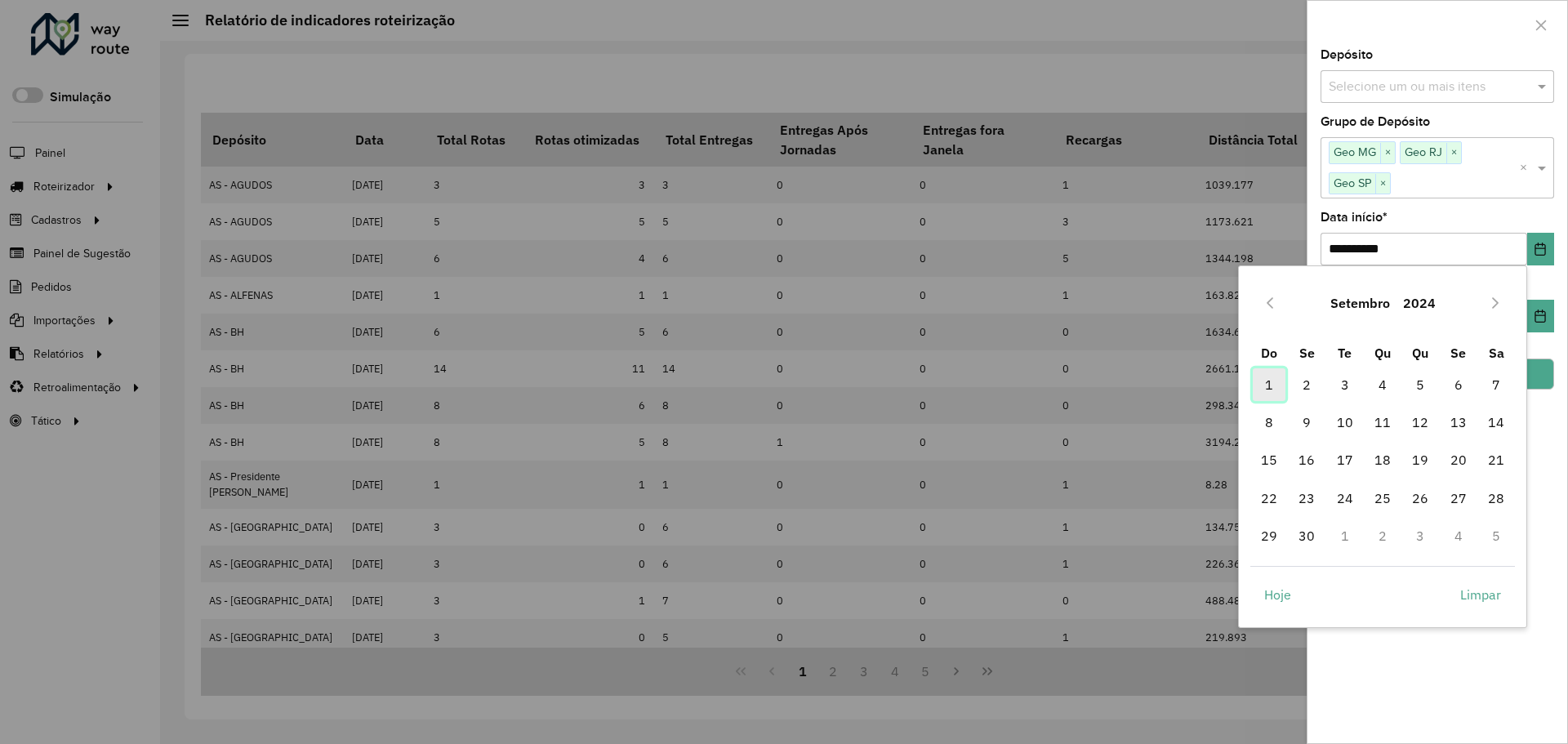
click at [1272, 387] on span "1" at bounding box center [1269, 384] width 33 height 33
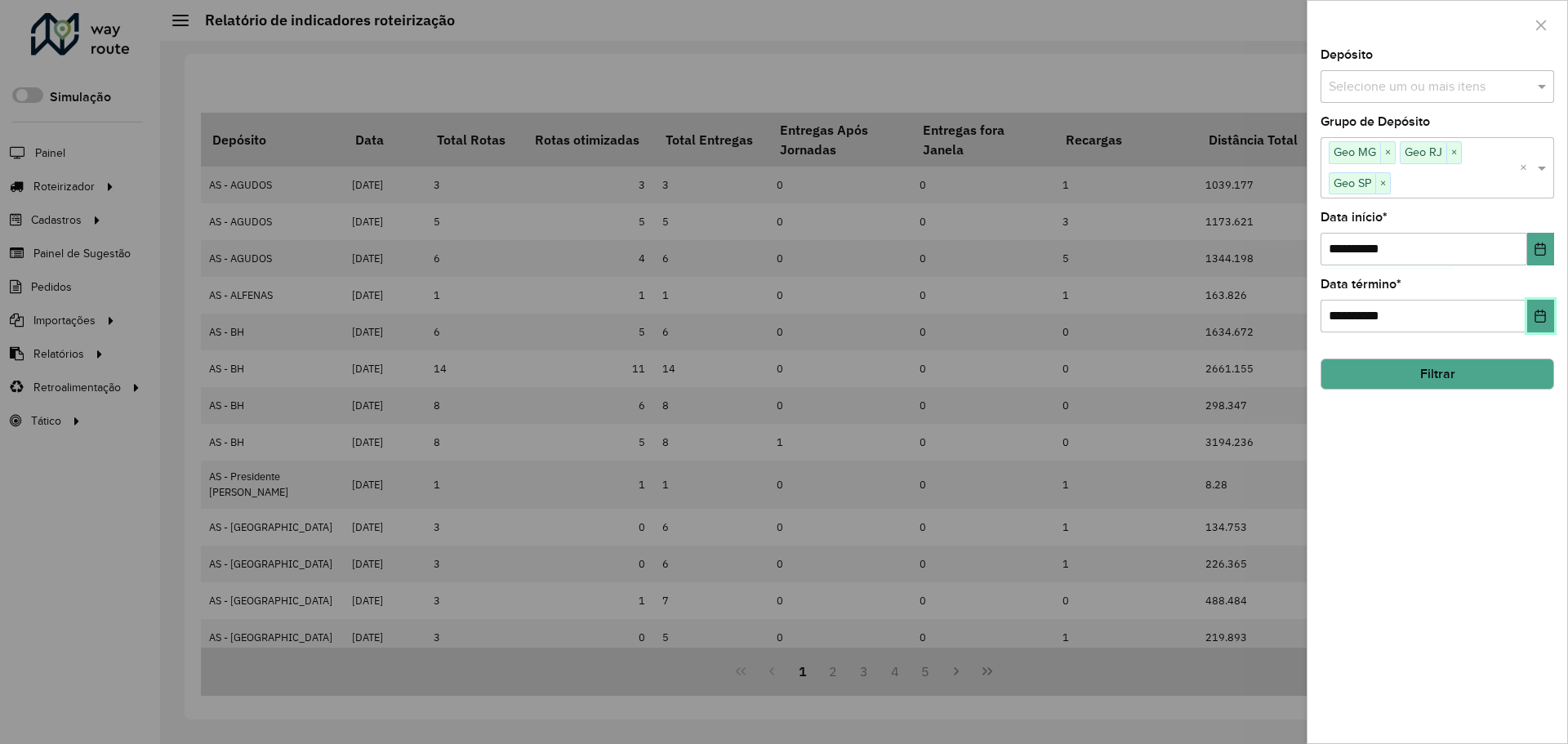
click at [1531, 315] on button "Choose Date" at bounding box center [1540, 315] width 27 height 33
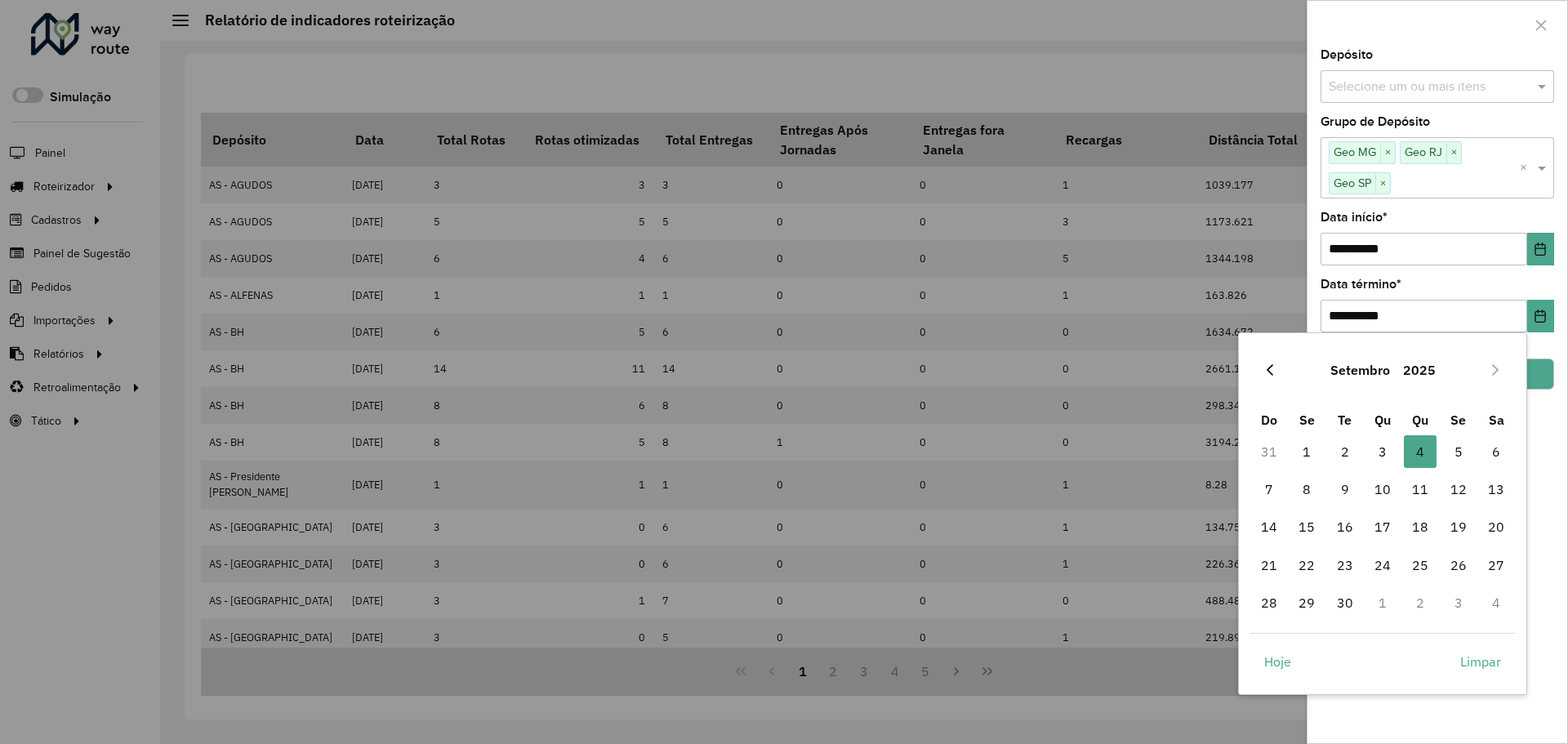
click at [1276, 372] on icon "Previous Month" at bounding box center [1270, 370] width 13 height 13
click at [1275, 372] on icon "Previous Month" at bounding box center [1270, 370] width 13 height 13
click at [1280, 369] on button "Previous Month" at bounding box center [1270, 370] width 26 height 26
click at [1282, 368] on button "Previous Month" at bounding box center [1270, 370] width 26 height 26
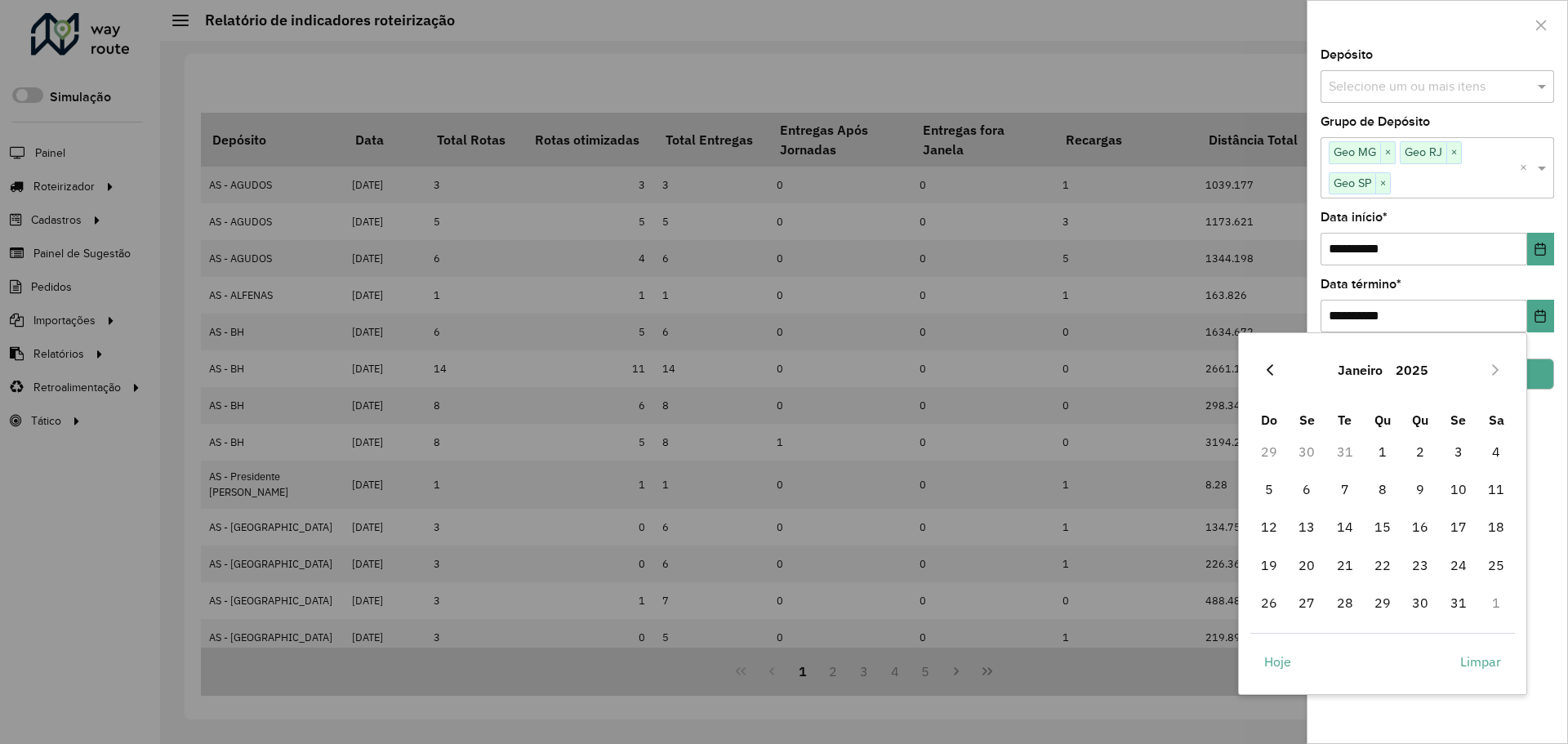
click at [1278, 371] on button "Previous Month" at bounding box center [1270, 370] width 26 height 26
drag, startPoint x: 1278, startPoint y: 371, endPoint x: 1270, endPoint y: 394, distance: 24.4
click at [1270, 386] on div "Outubro 2024" at bounding box center [1384, 370] width 265 height 53
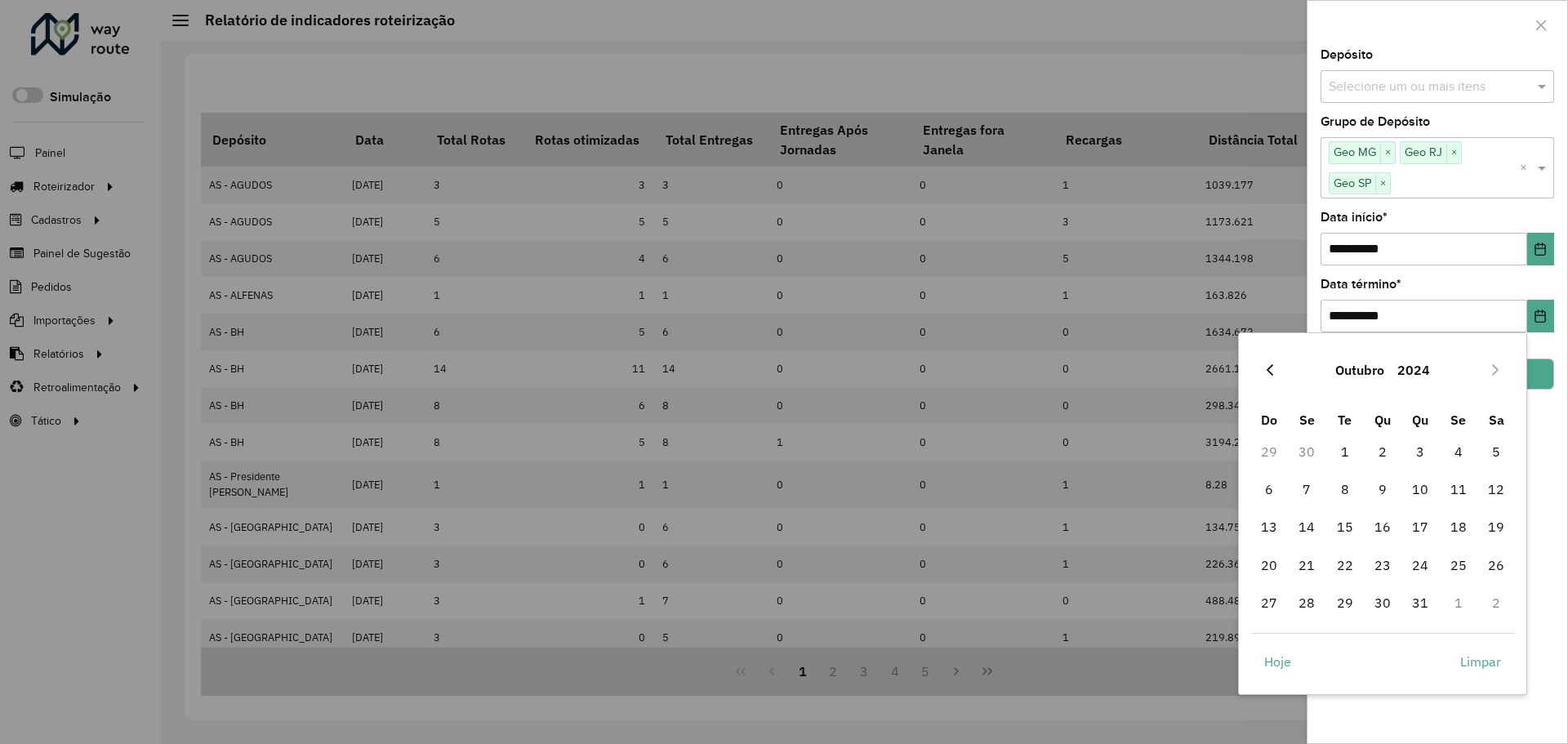
click at [1270, 375] on icon "Previous Month" at bounding box center [1270, 370] width 13 height 13
click at [1304, 604] on span "30" at bounding box center [1306, 602] width 33 height 33
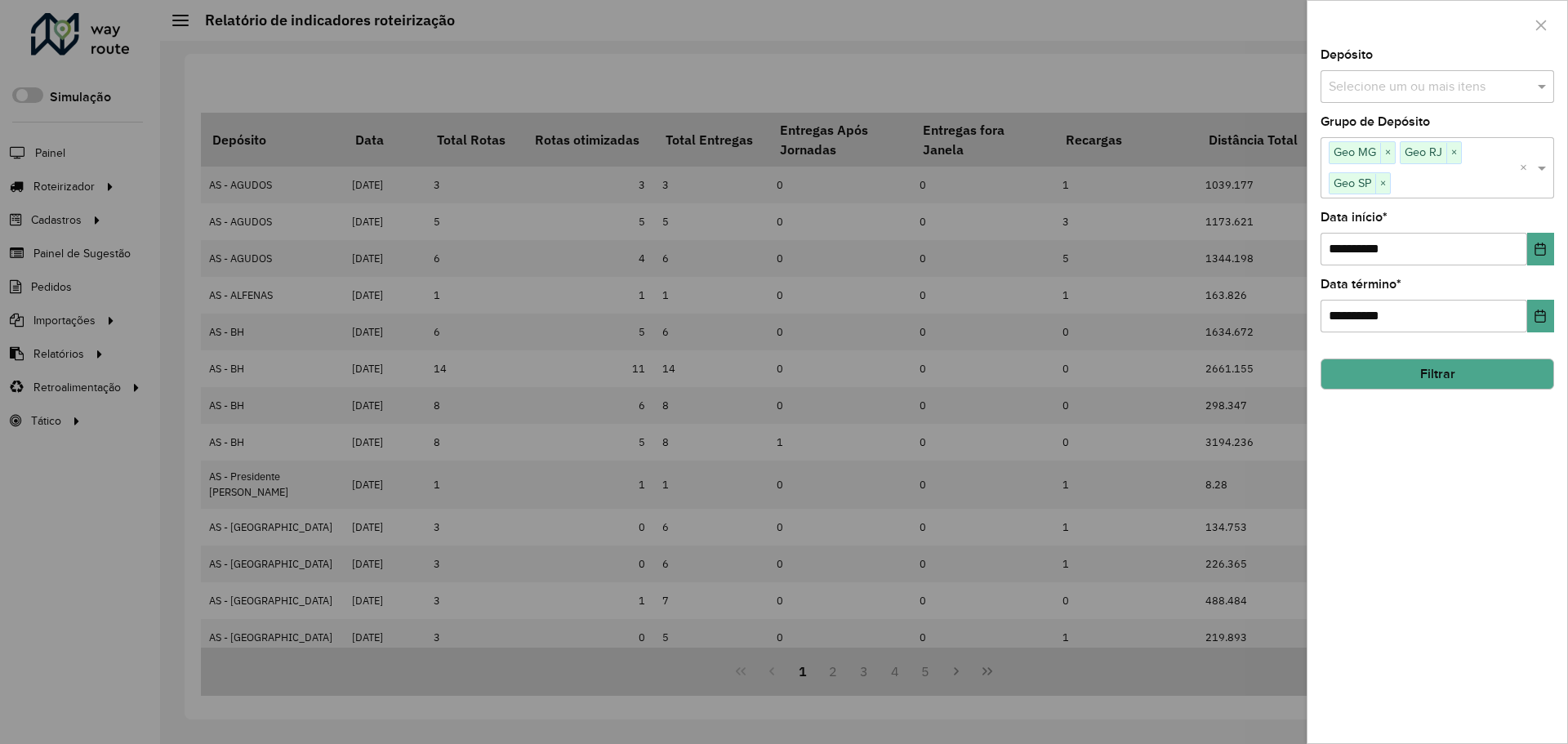
click at [1471, 384] on button "Filtrar" at bounding box center [1437, 373] width 233 height 31
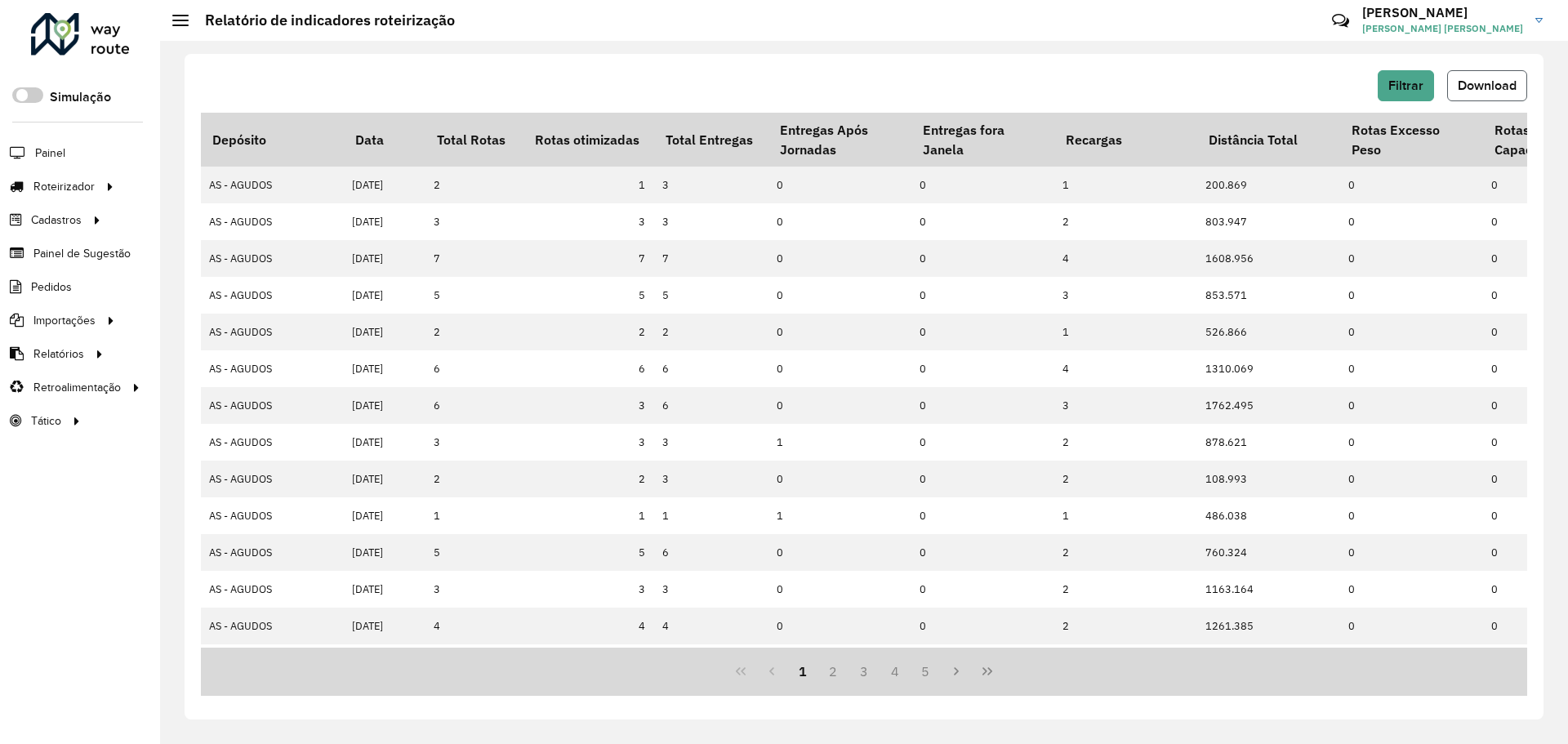
click at [1473, 86] on span "Download" at bounding box center [1487, 86] width 59 height 14
drag, startPoint x: 1478, startPoint y: 95, endPoint x: 986, endPoint y: 94, distance: 492.0
click at [995, 84] on div "Filtrar Download" at bounding box center [864, 86] width 1327 height 31
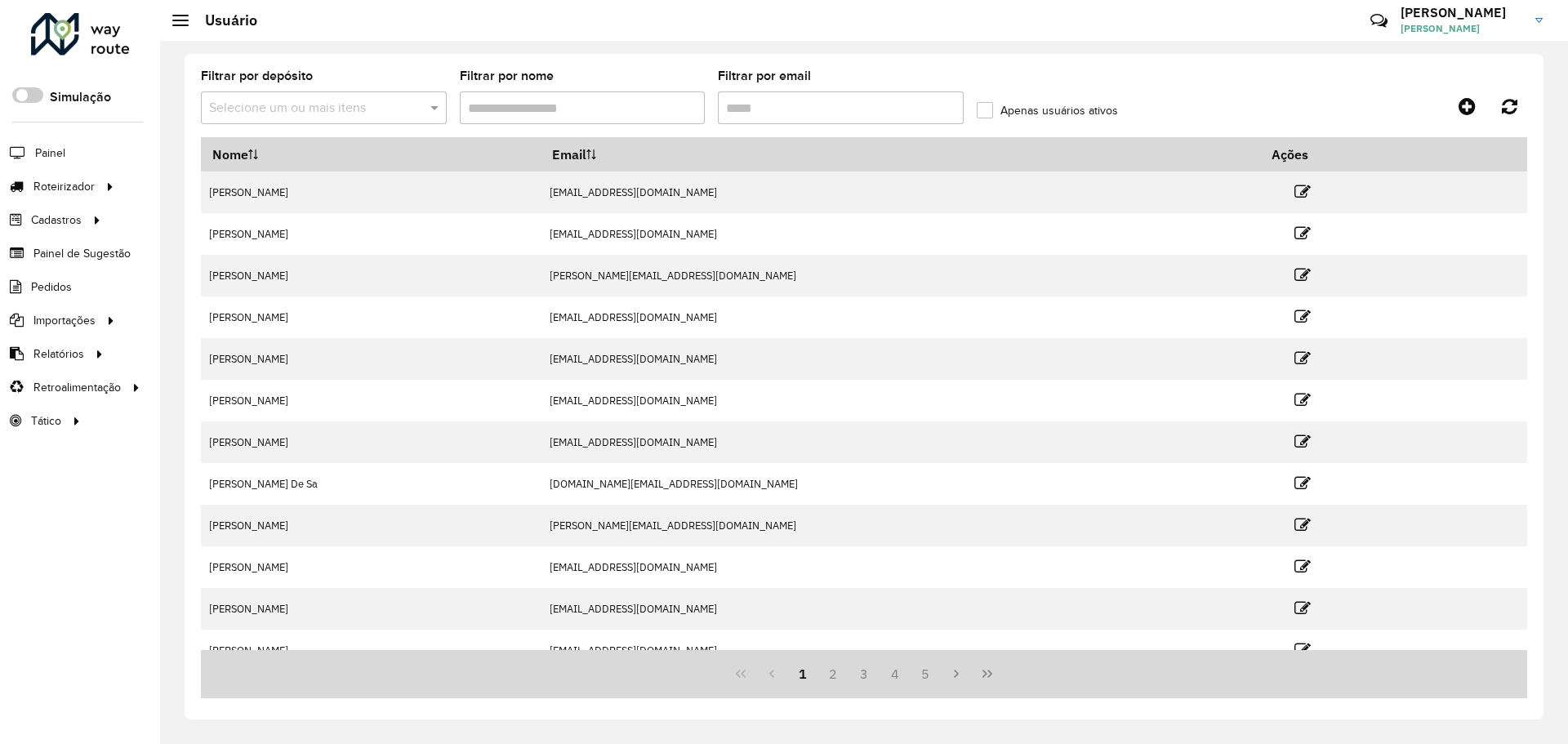
click at [767, 107] on input "Filtrar por email" at bounding box center [841, 108] width 246 height 33
click at [623, 108] on input "Filtrar por nome" at bounding box center [583, 108] width 246 height 33
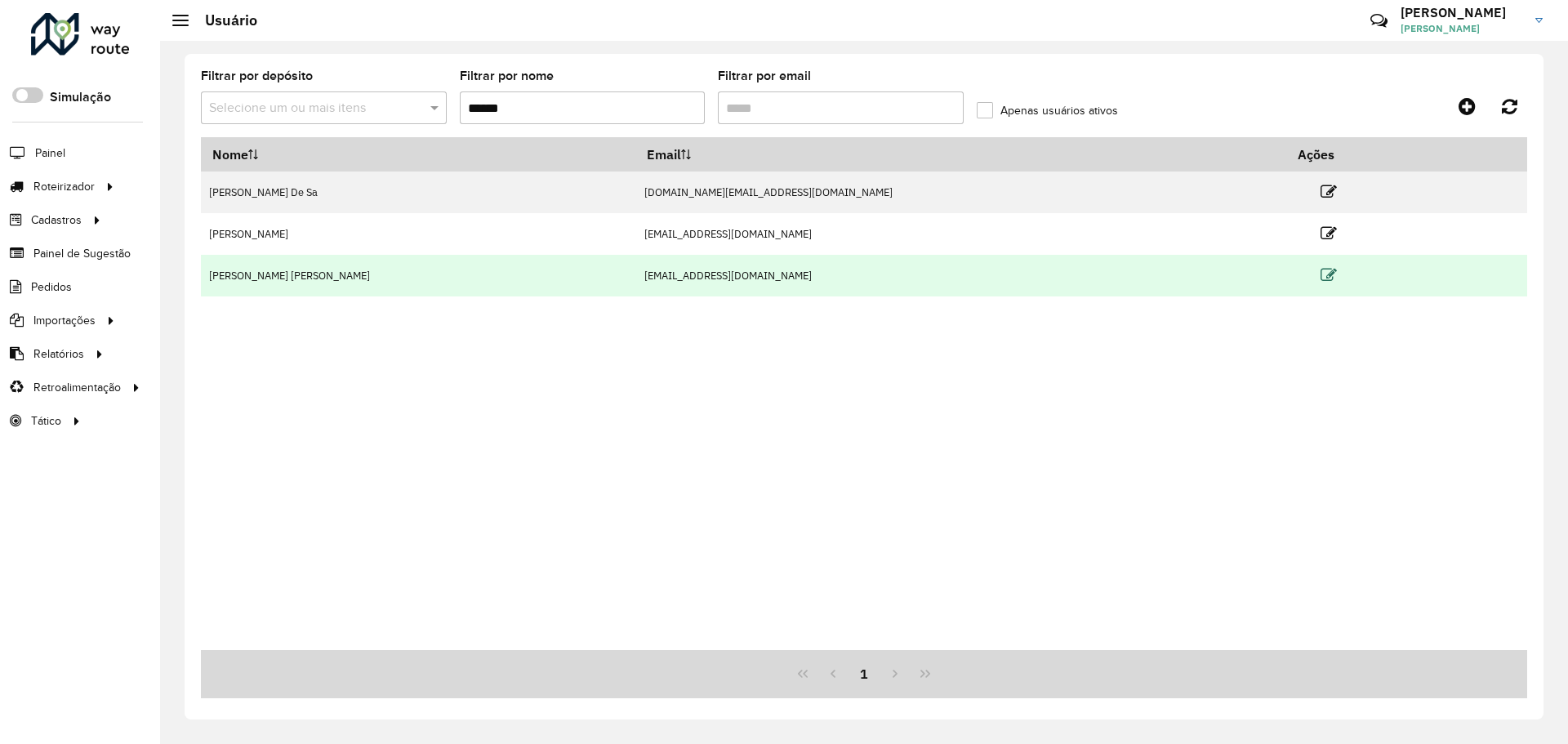
type input "******"
click at [1320, 270] on icon at bounding box center [1328, 275] width 16 height 16
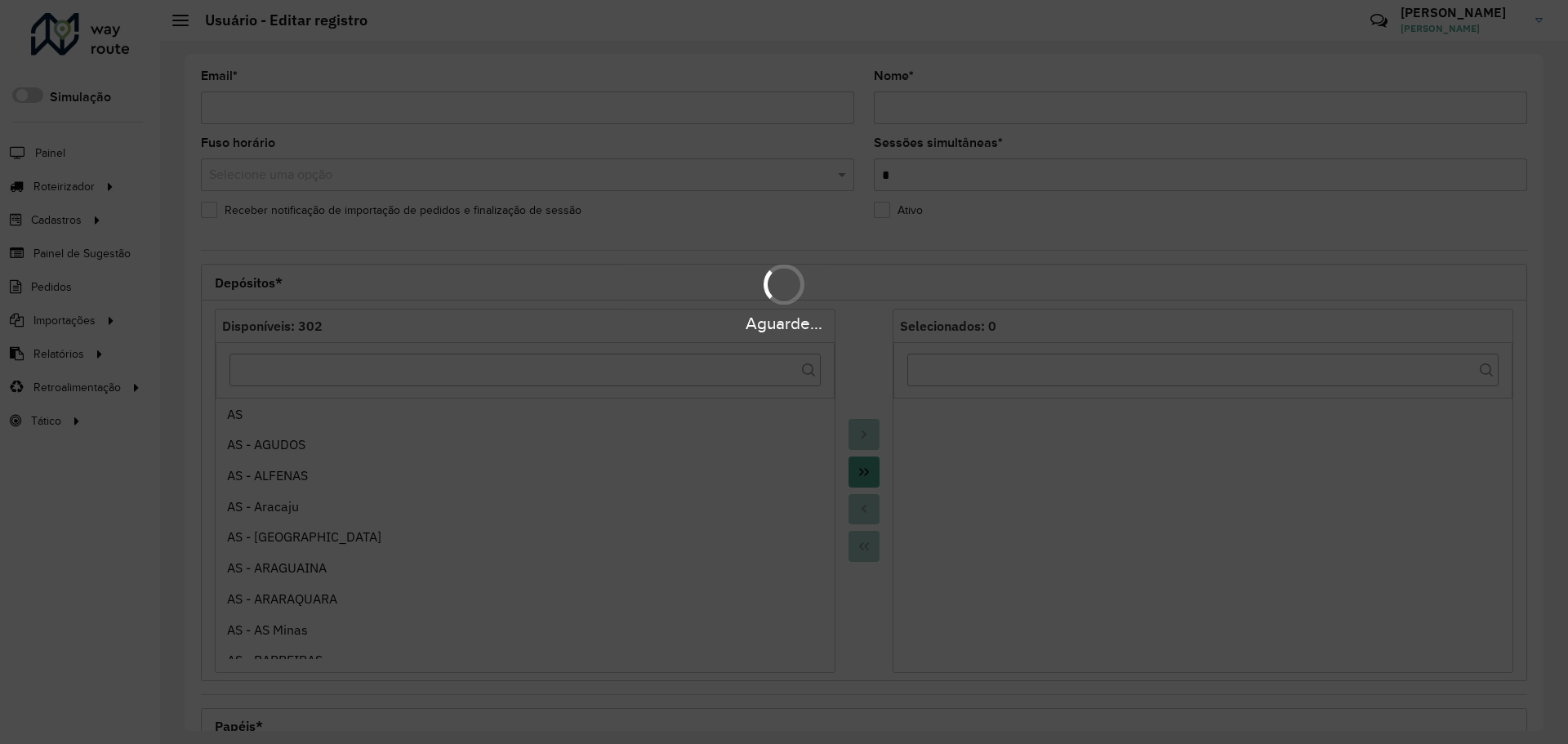
type input "**********"
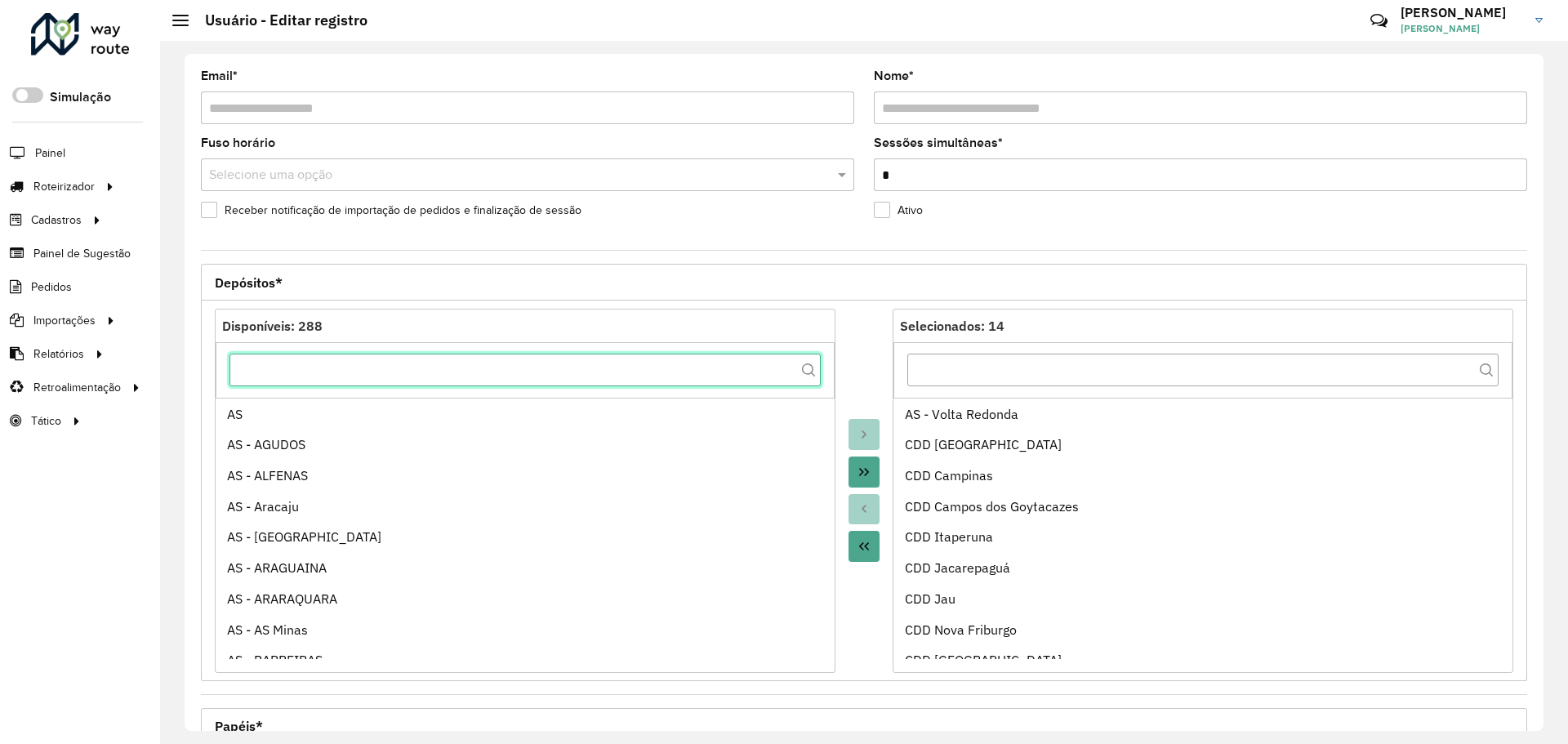
click at [678, 370] on input "text" at bounding box center [526, 370] width 592 height 33
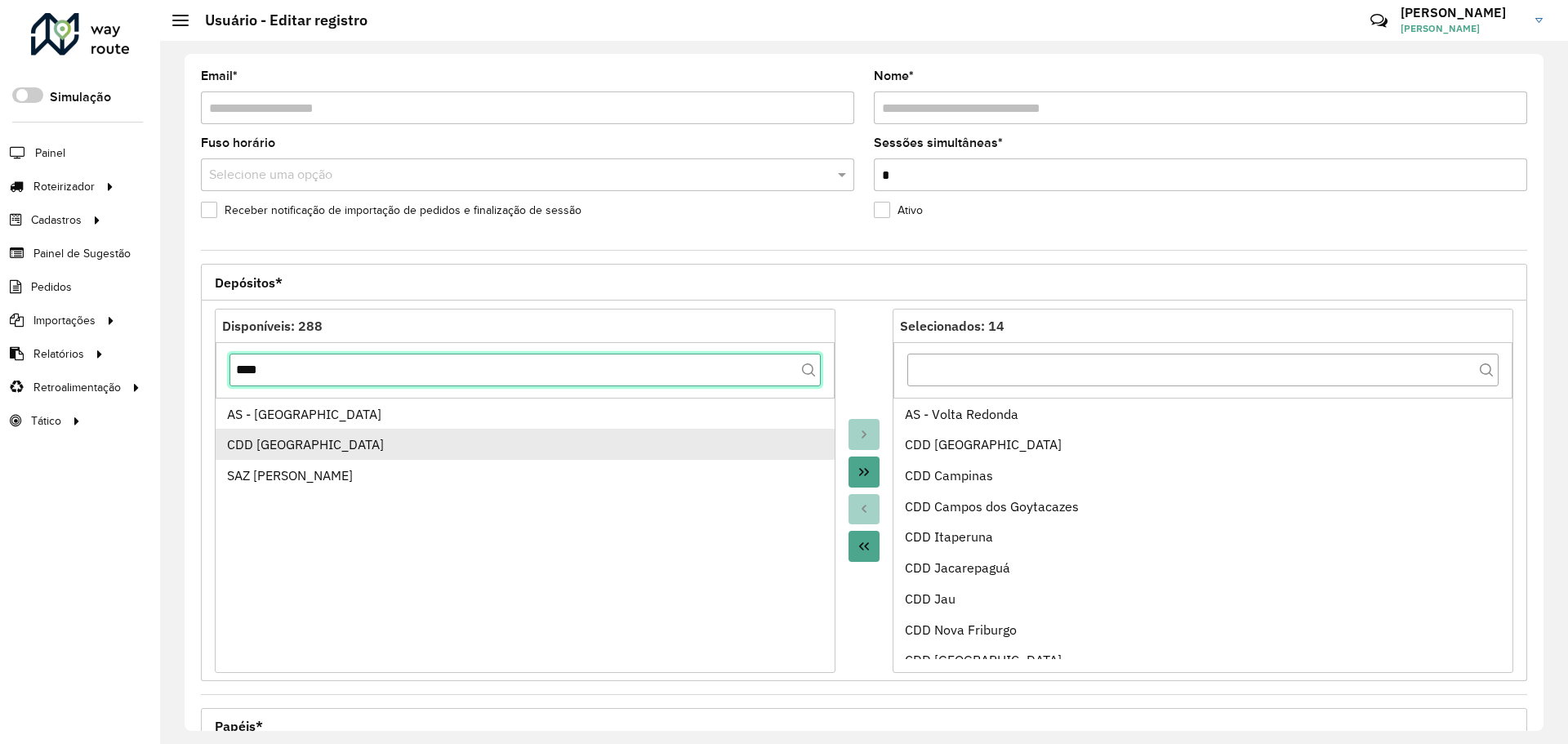
type input "****"
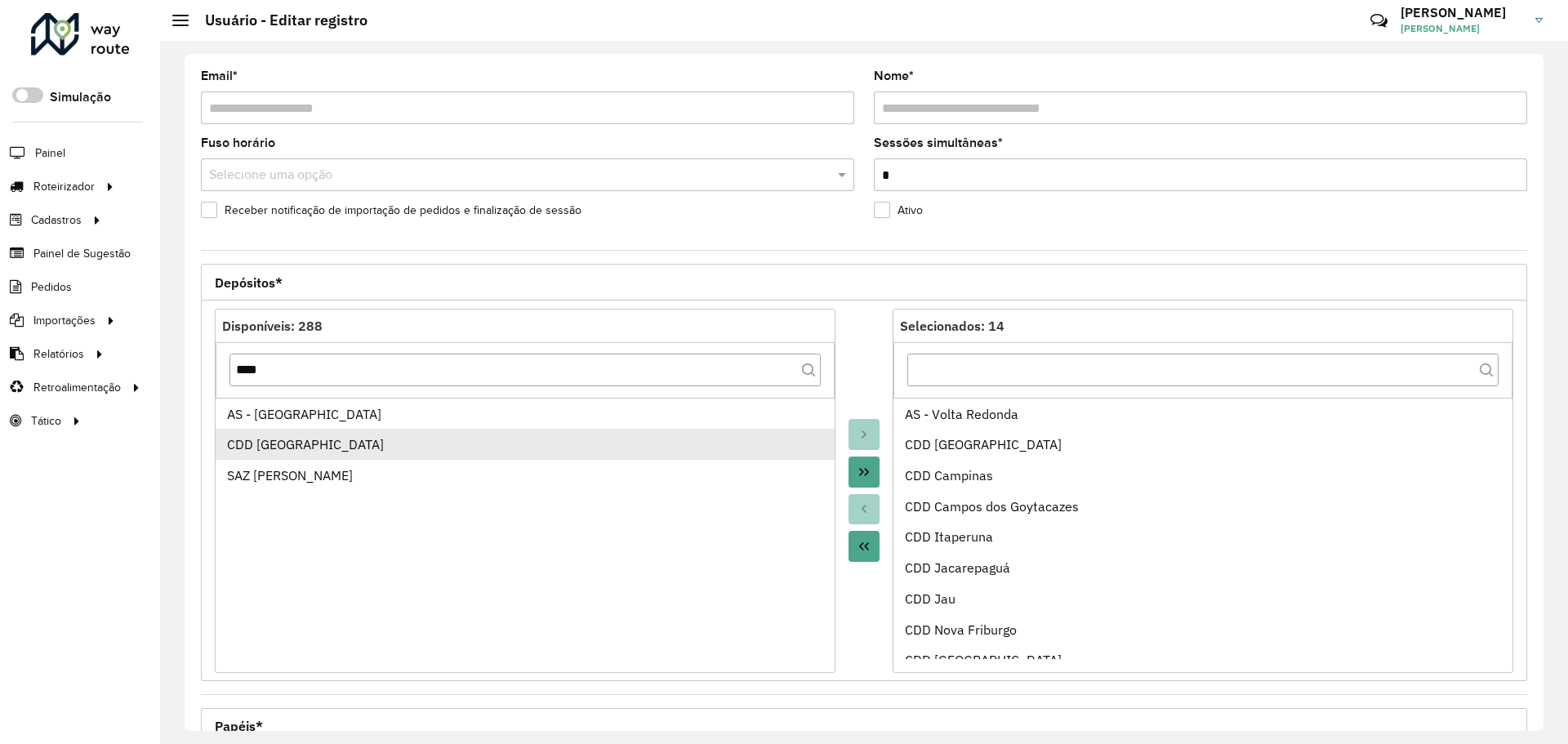
click at [636, 445] on div "CDD [GEOGRAPHIC_DATA]" at bounding box center [526, 445] width 597 height 20
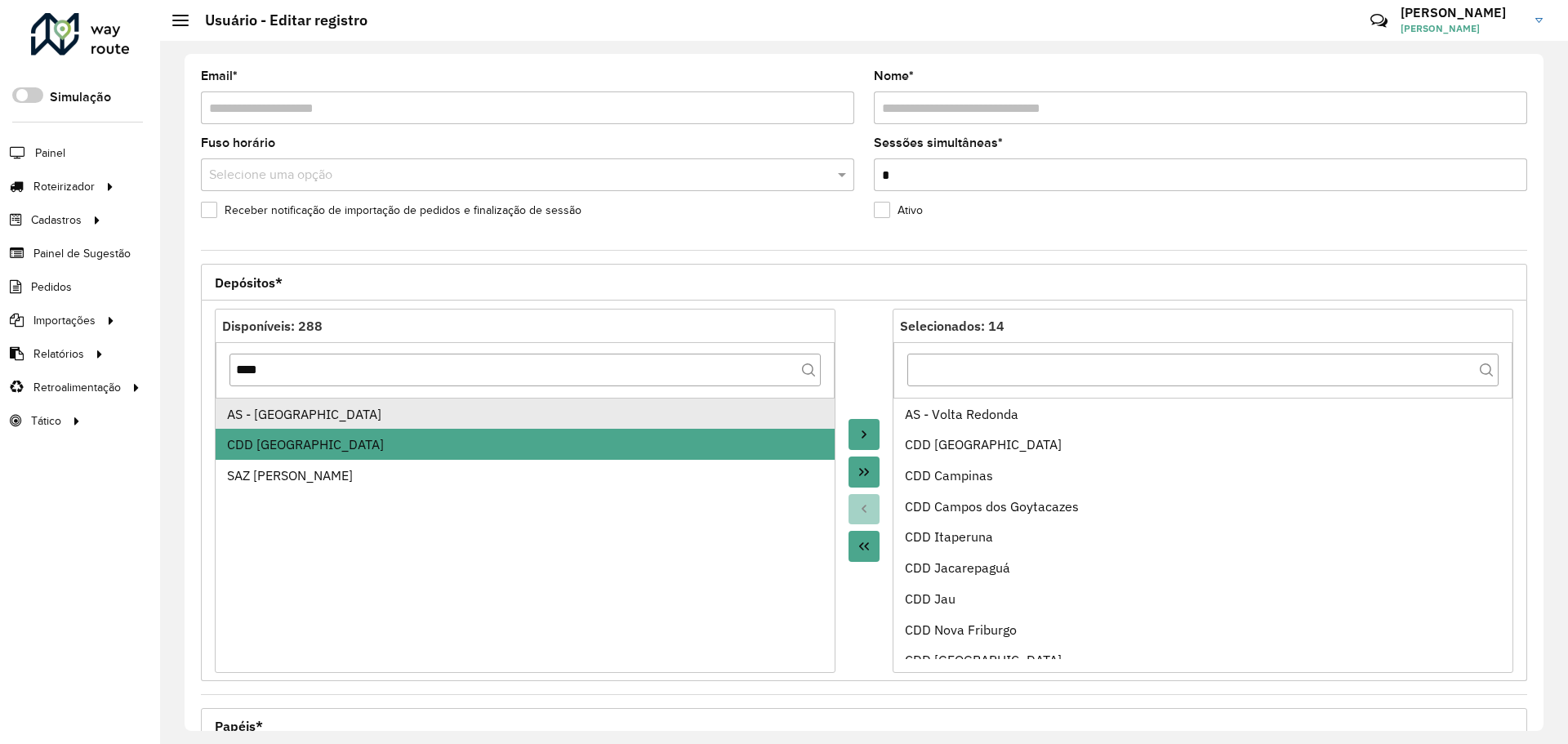
click at [644, 420] on div "AS - [GEOGRAPHIC_DATA]" at bounding box center [526, 414] width 597 height 20
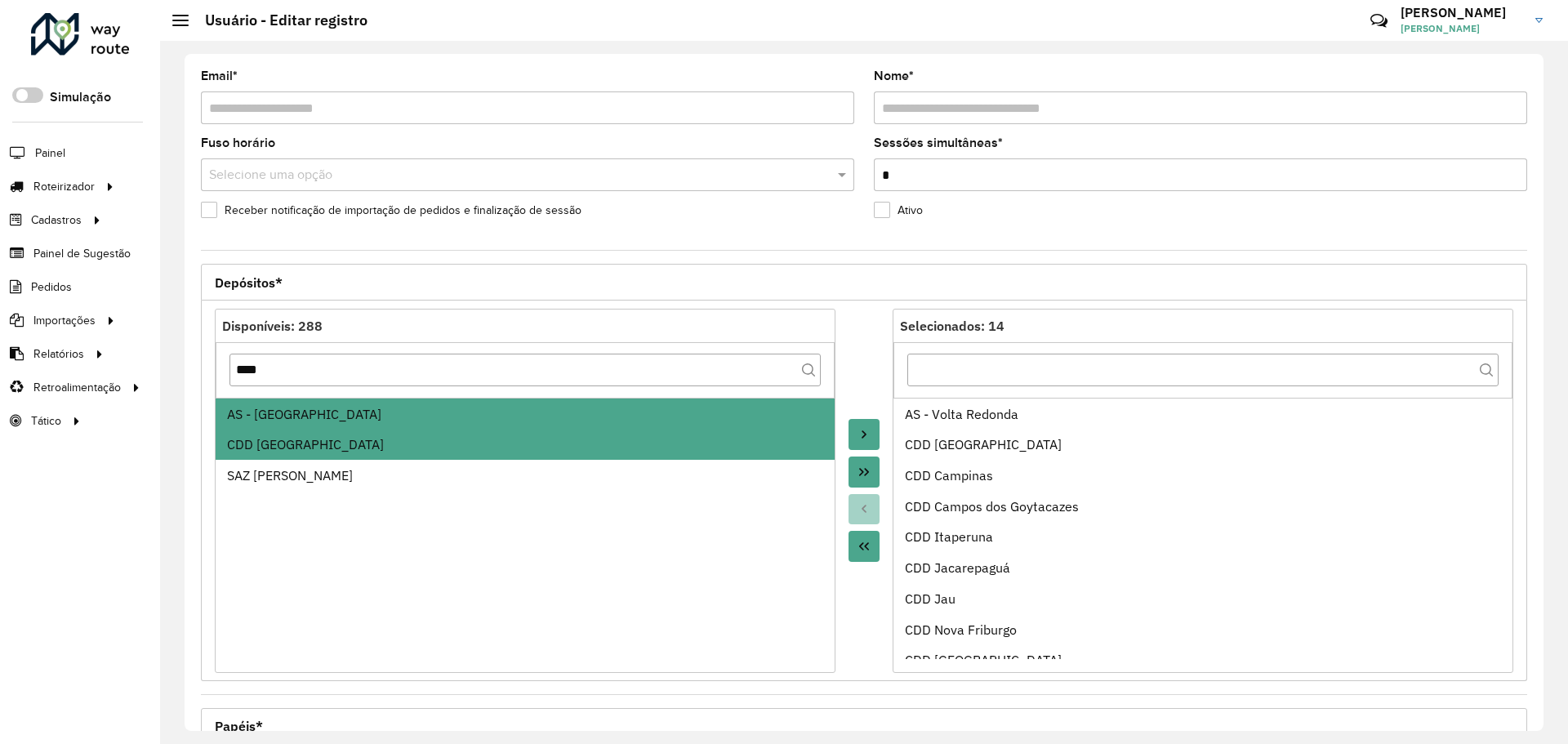
click at [868, 433] on button "Move to Target" at bounding box center [863, 434] width 31 height 31
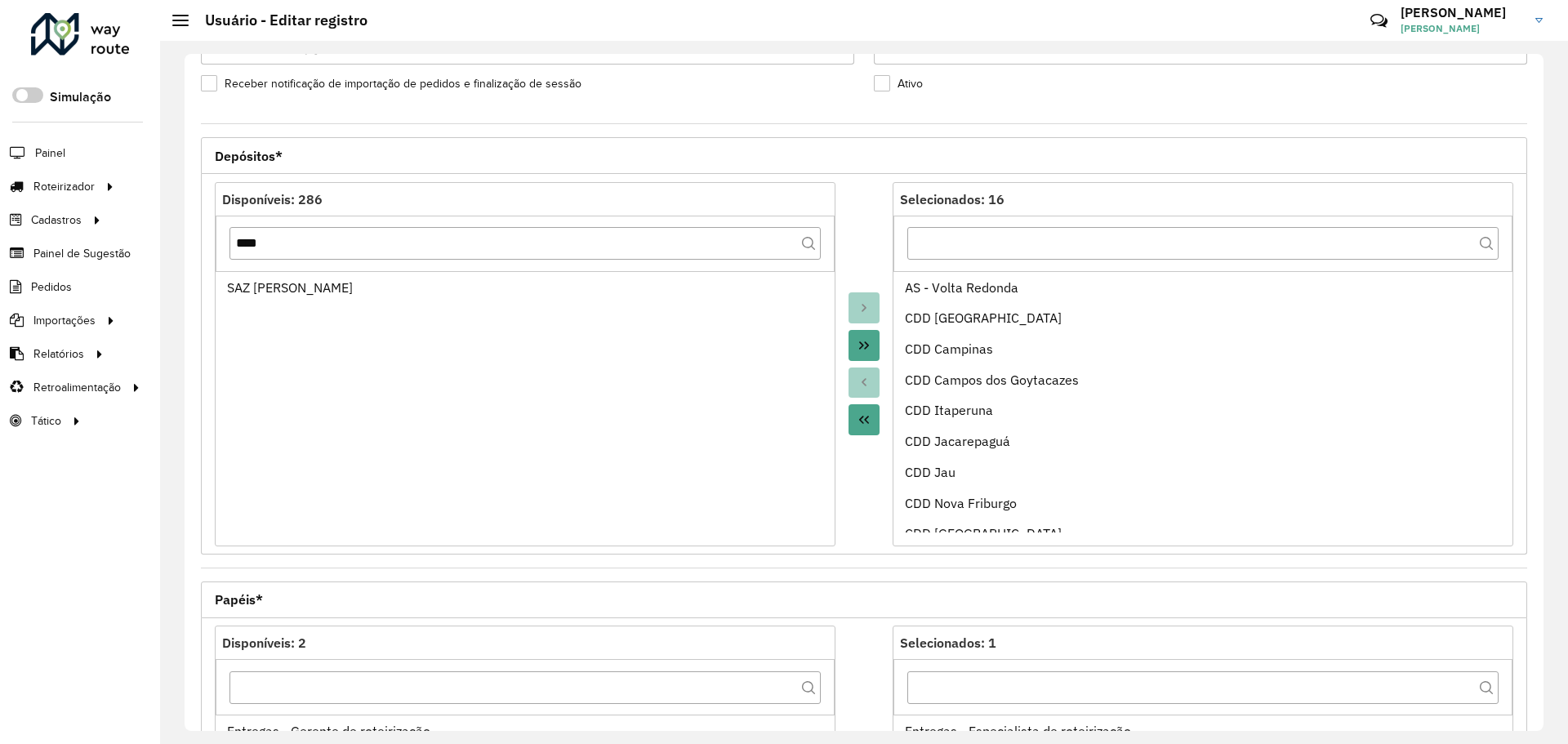
scroll to position [468, 0]
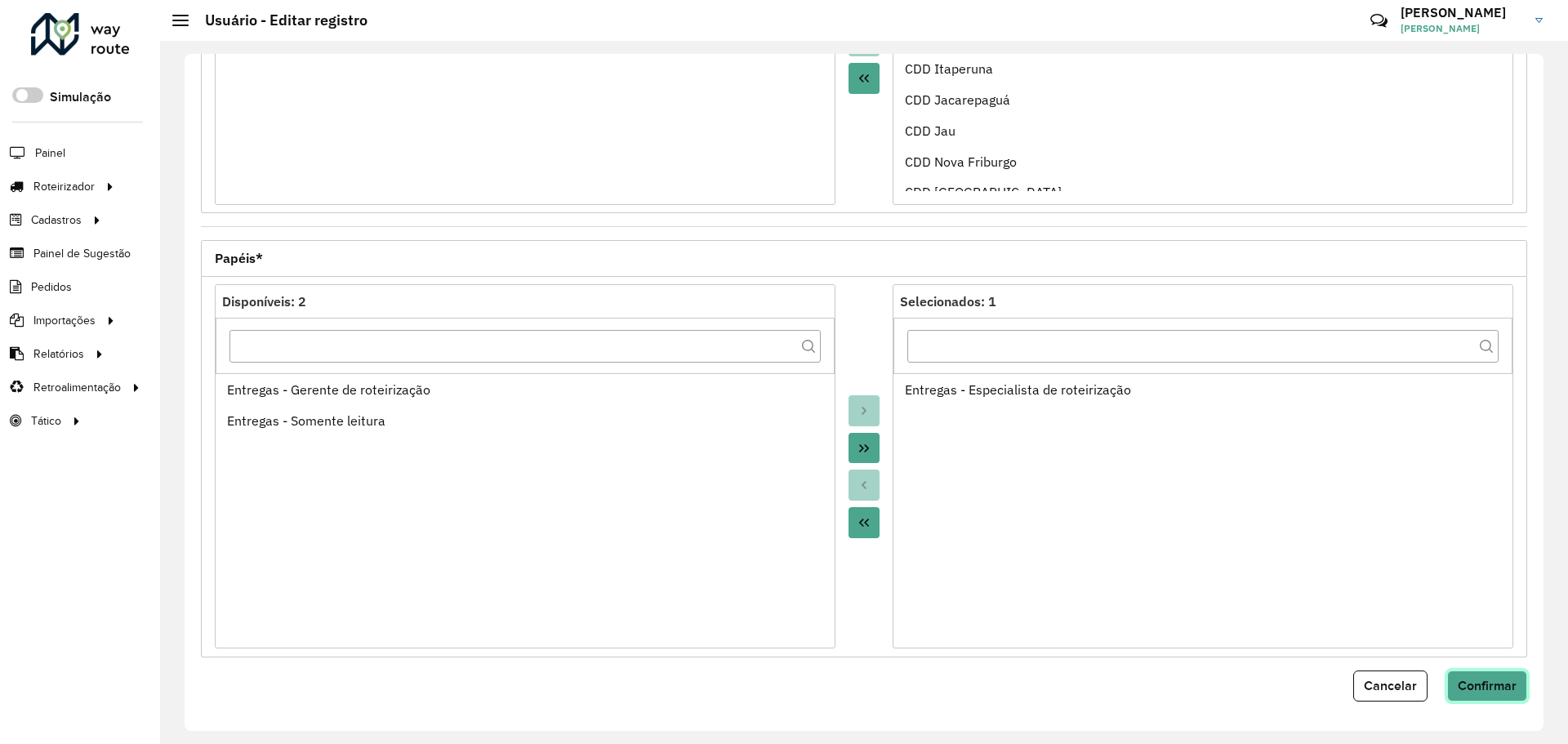
click at [1499, 684] on span "Confirmar" at bounding box center [1487, 686] width 59 height 14
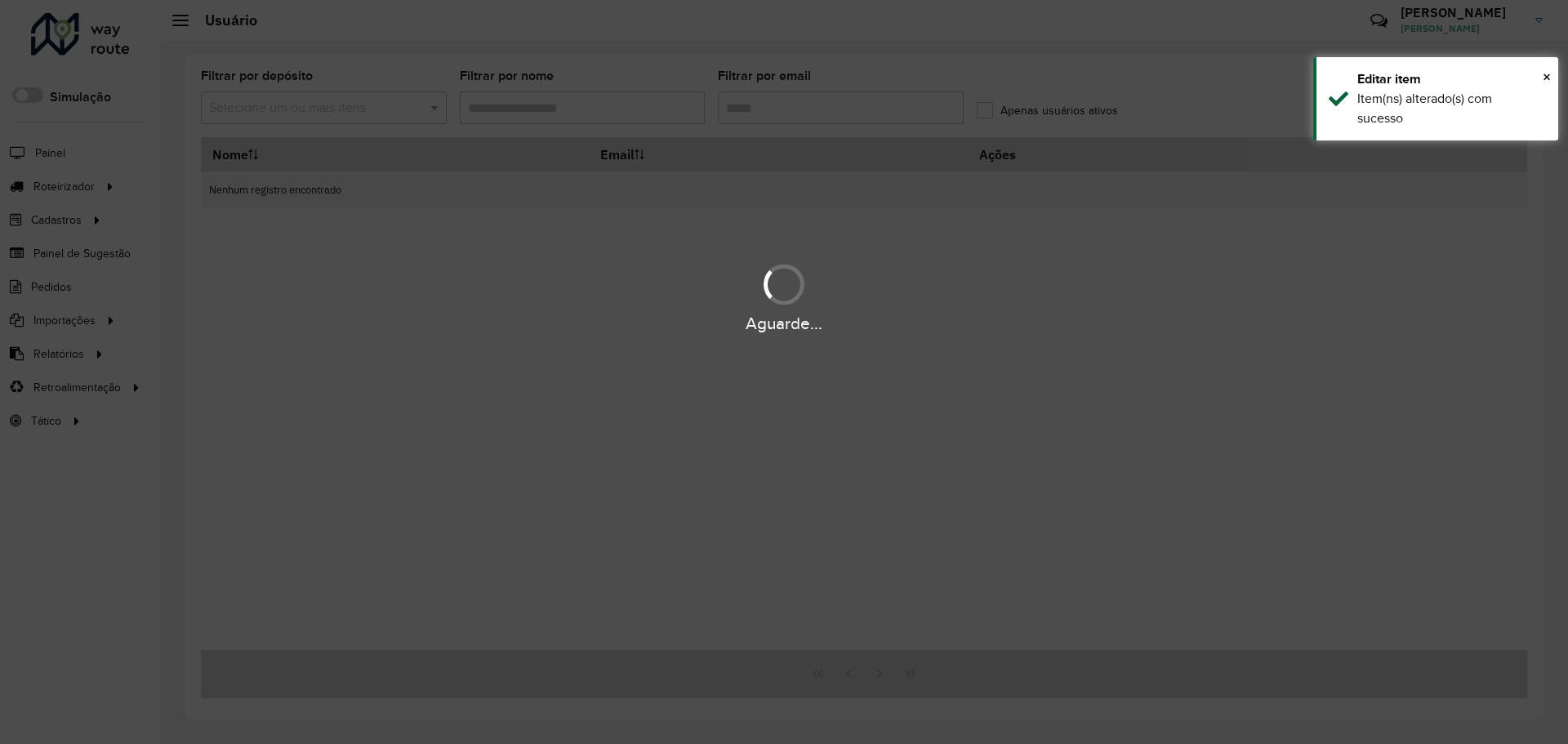
type input "******"
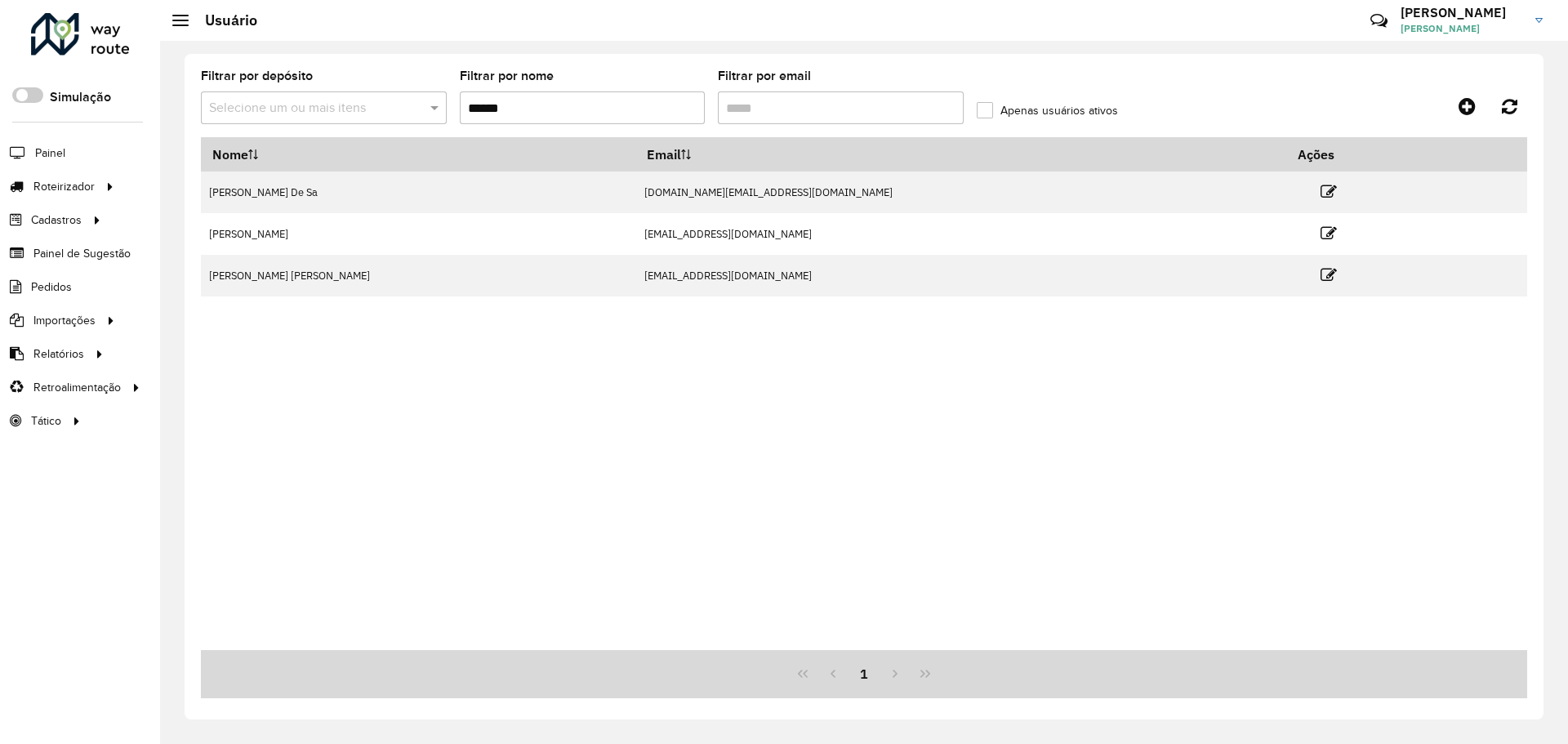
click at [597, 404] on div "Nome Email Ações [PERSON_NAME] De Sa [DOMAIN_NAME][EMAIL_ADDRESS][DOMAIN_NAME] …" at bounding box center [864, 394] width 1327 height 513
click at [804, 479] on div "Nome Email Ações [PERSON_NAME] De Sa [DOMAIN_NAME][EMAIL_ADDRESS][DOMAIN_NAME] …" at bounding box center [864, 394] width 1327 height 513
